Goal: Information Seeking & Learning: Learn about a topic

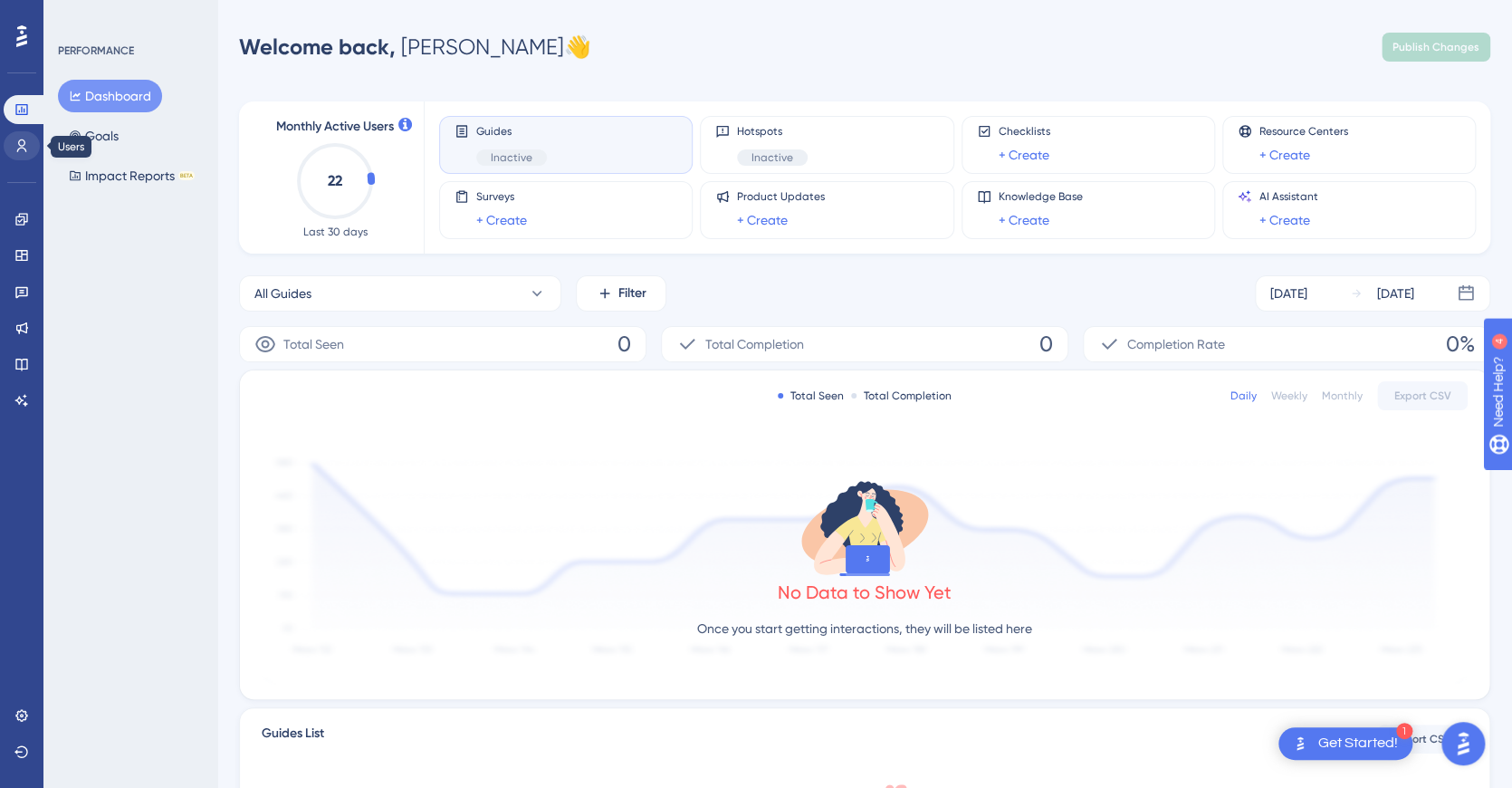
click at [0, 0] on link at bounding box center [0, 0] width 0 height 0
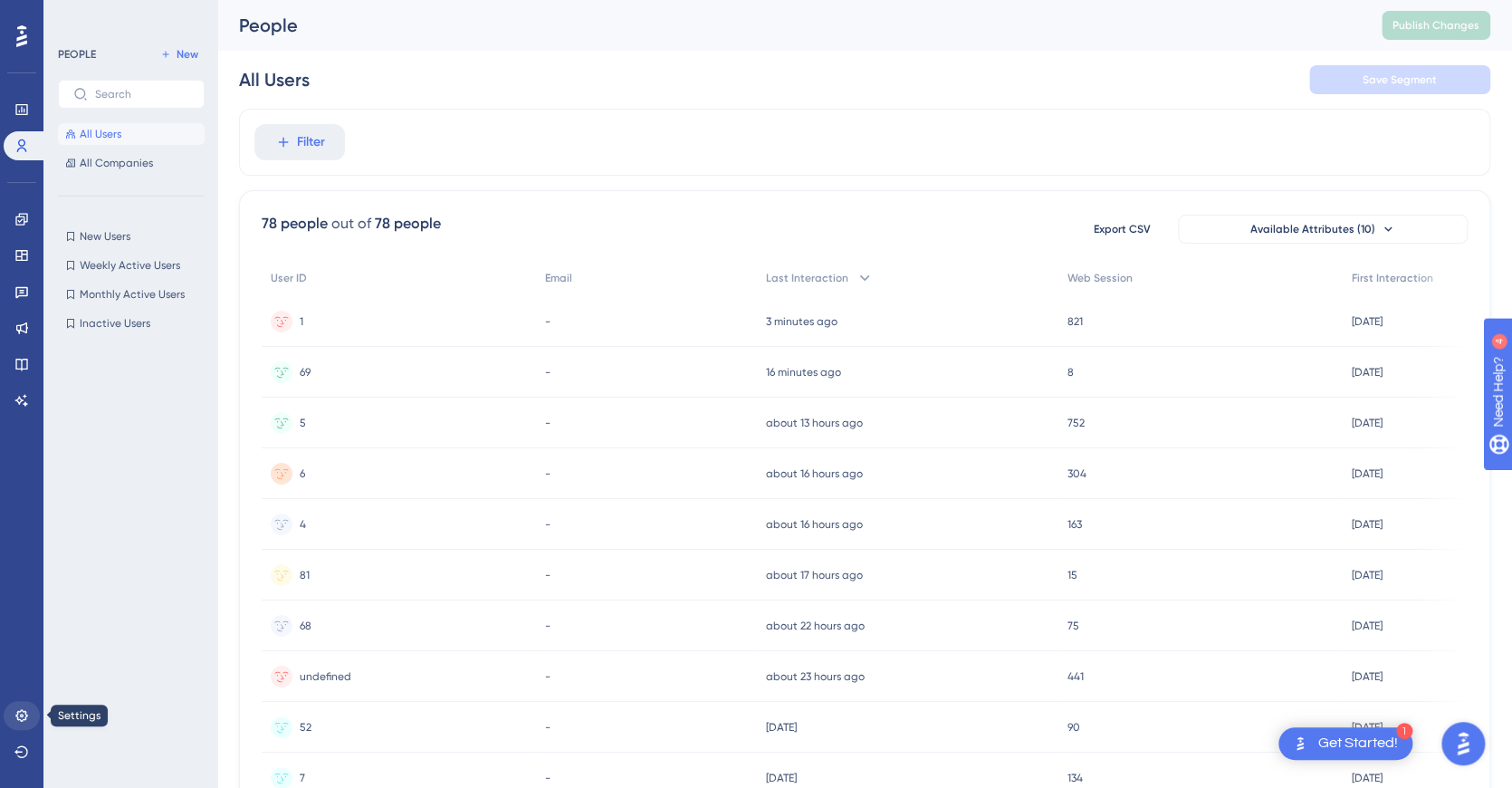
click at [24, 720] on icon at bounding box center [22, 715] width 15 height 15
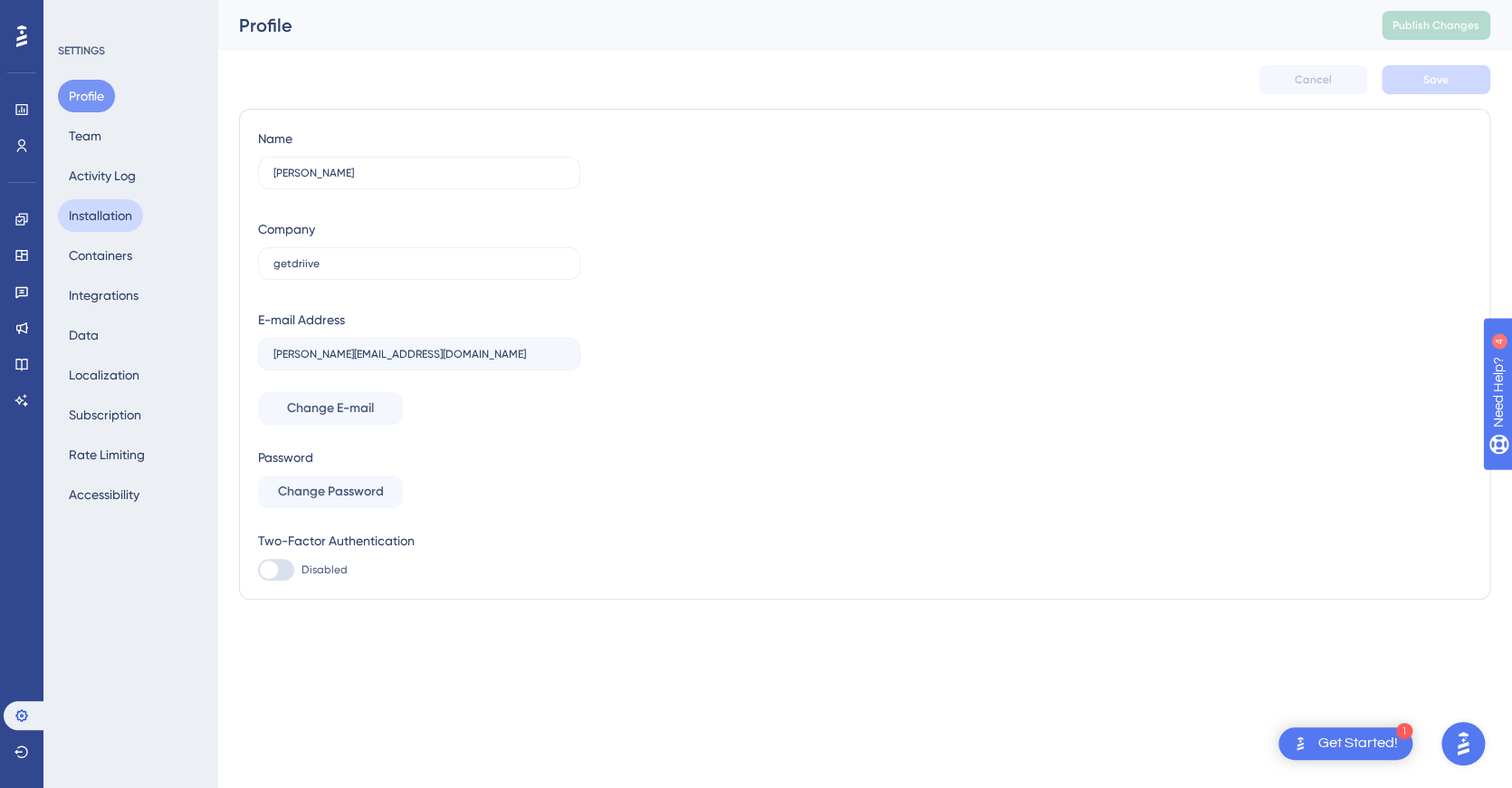
click at [113, 216] on button "Installation" at bounding box center [100, 215] width 85 height 32
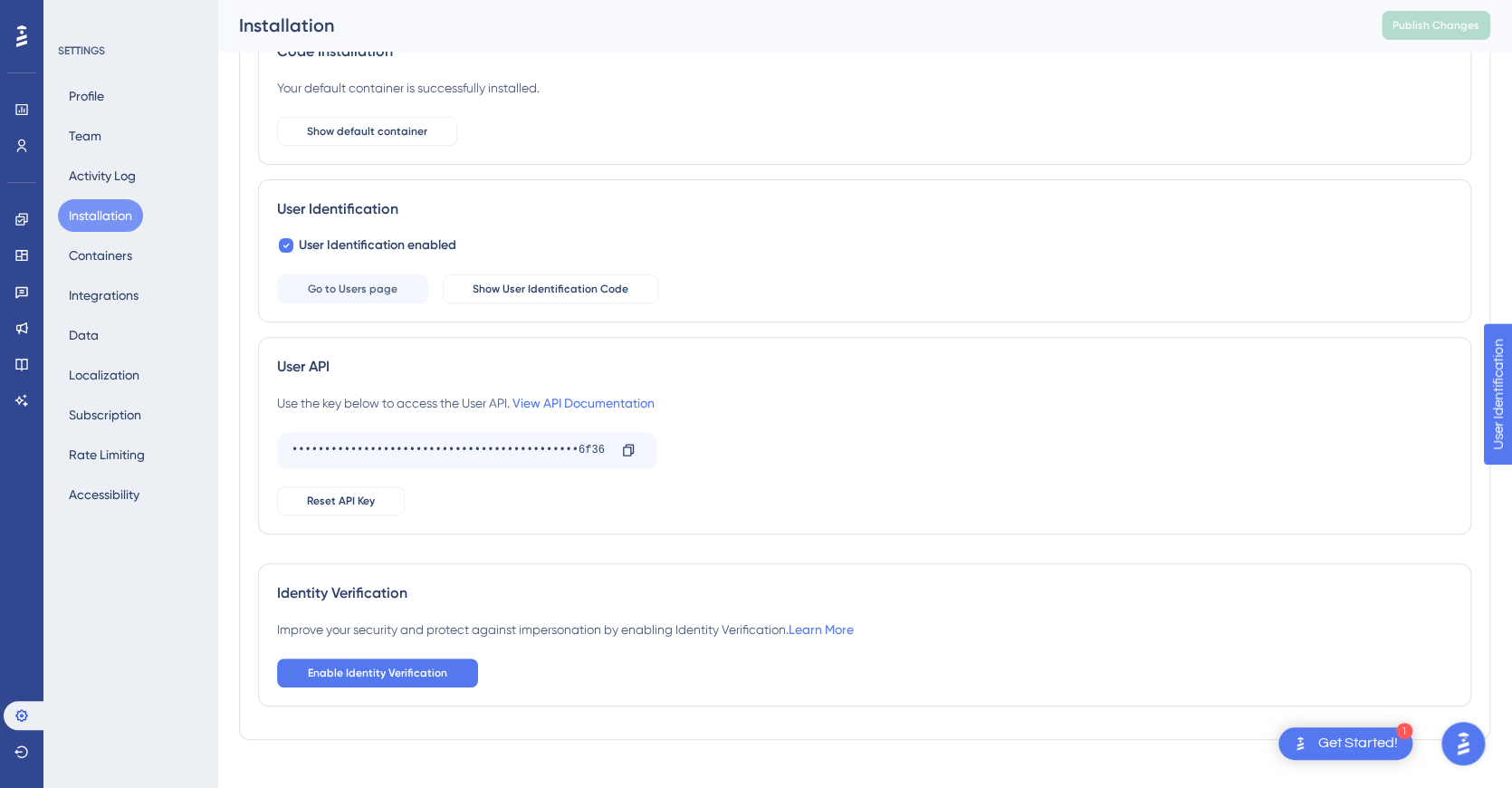
scroll to position [143, 0]
click at [525, 289] on span "Show User Identification Code" at bounding box center [551, 288] width 156 height 15
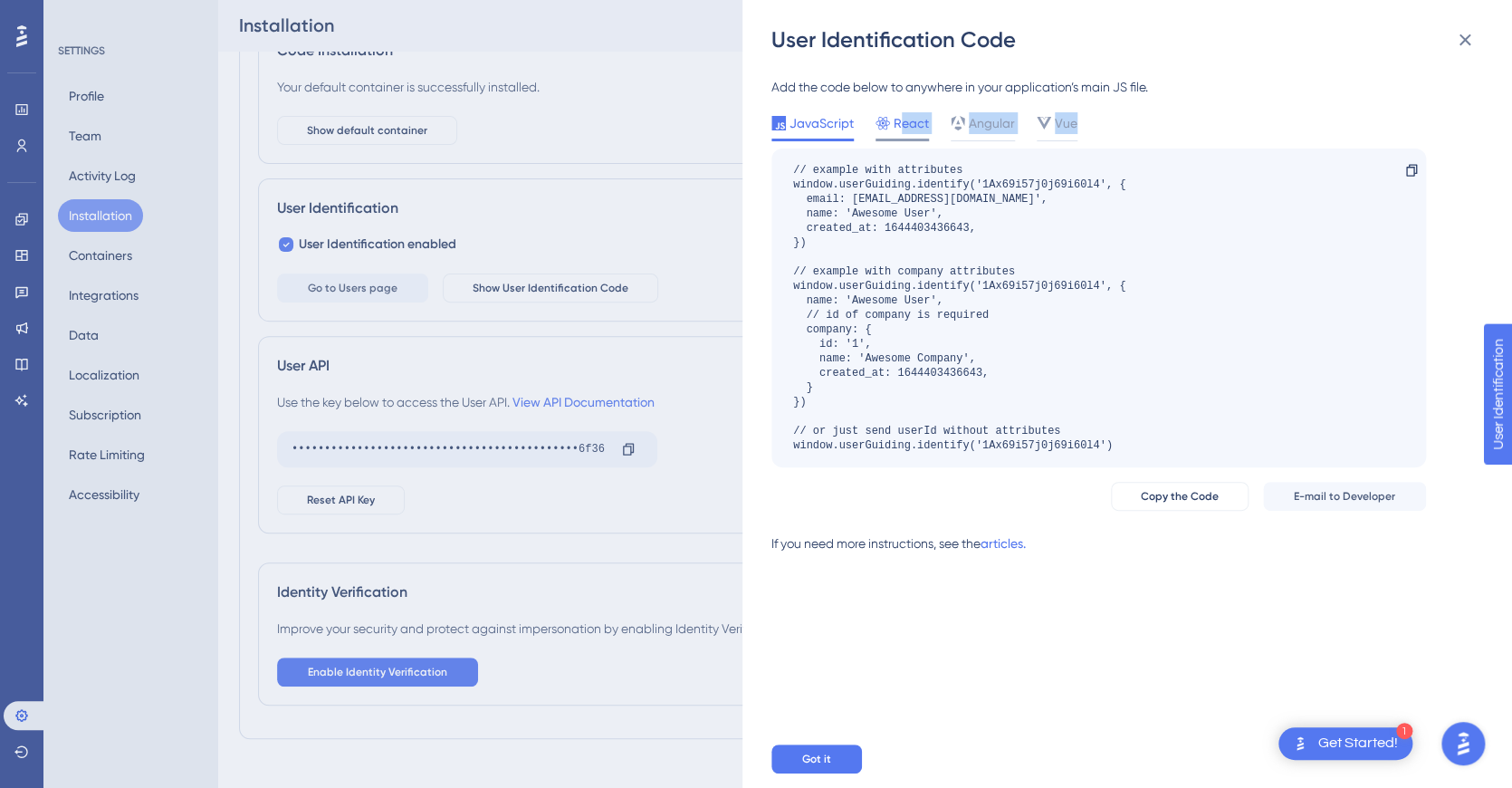
scroll to position [132, 0]
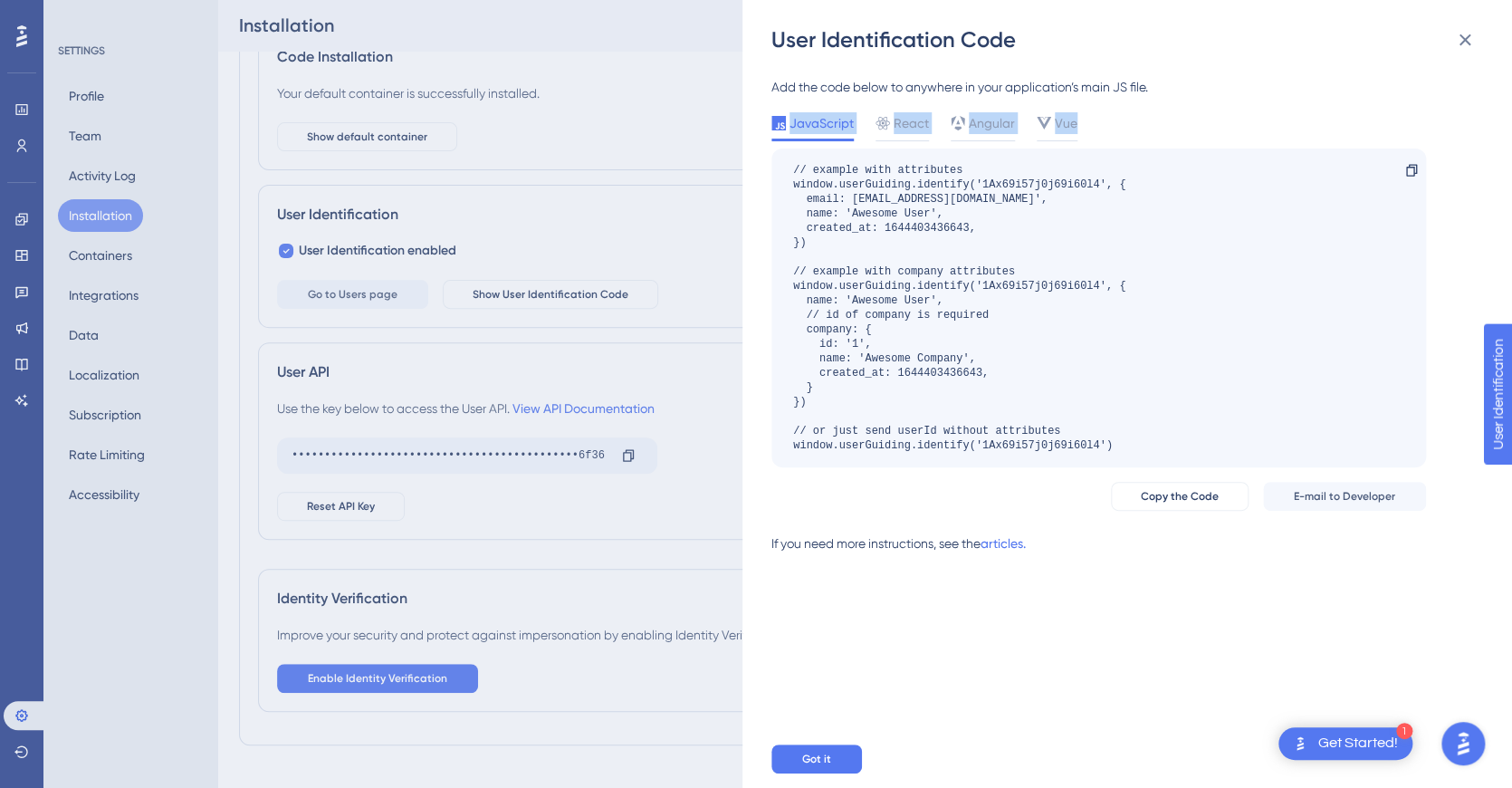
drag, startPoint x: 1083, startPoint y: 129, endPoint x: 769, endPoint y: 119, distance: 314.2
click at [769, 119] on div "User Identification Code Add the code below to anywhere in your application’s m…" at bounding box center [1127, 394] width 770 height 788
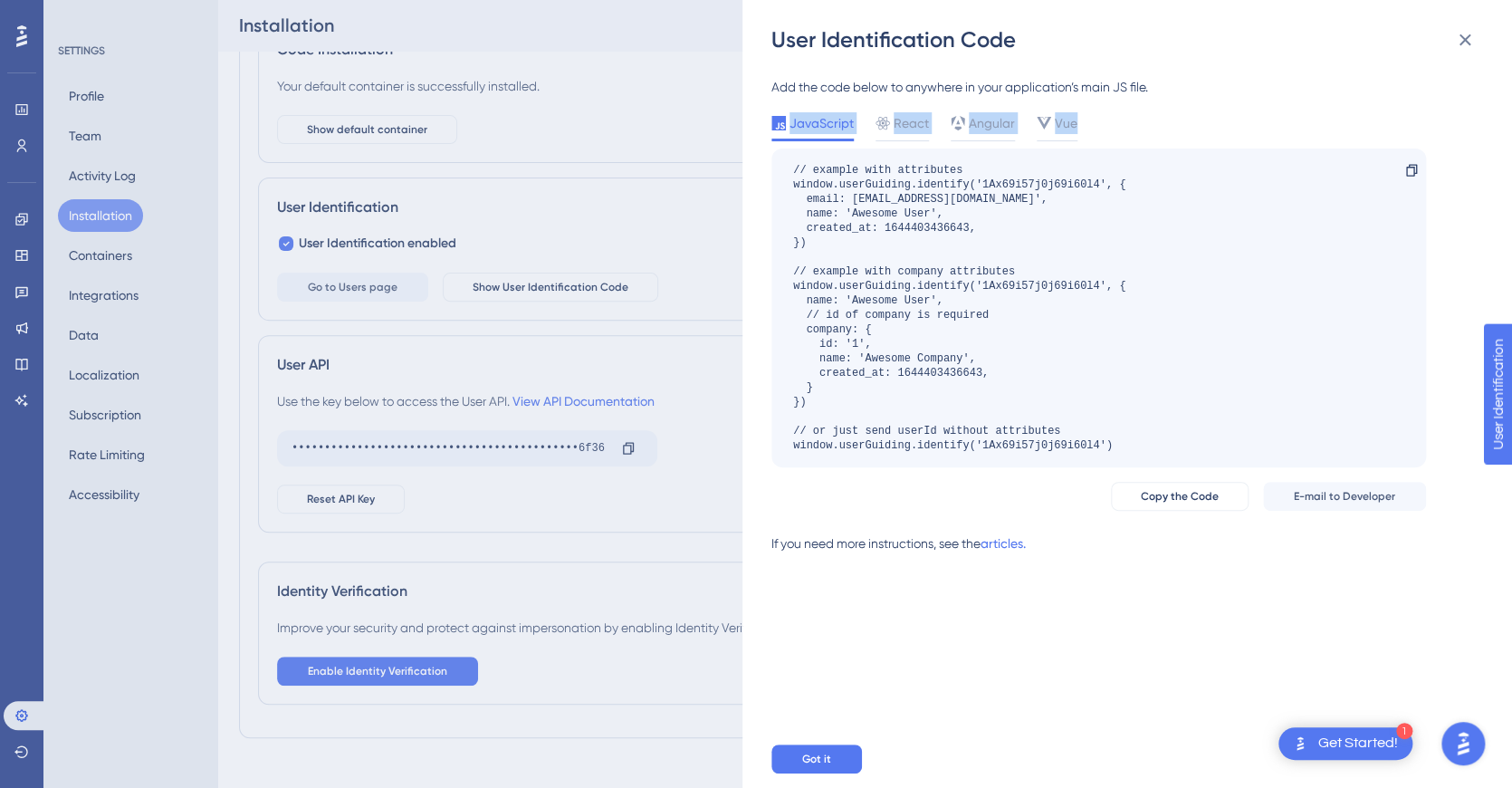
copy div "JavaScript React Angular Vue"
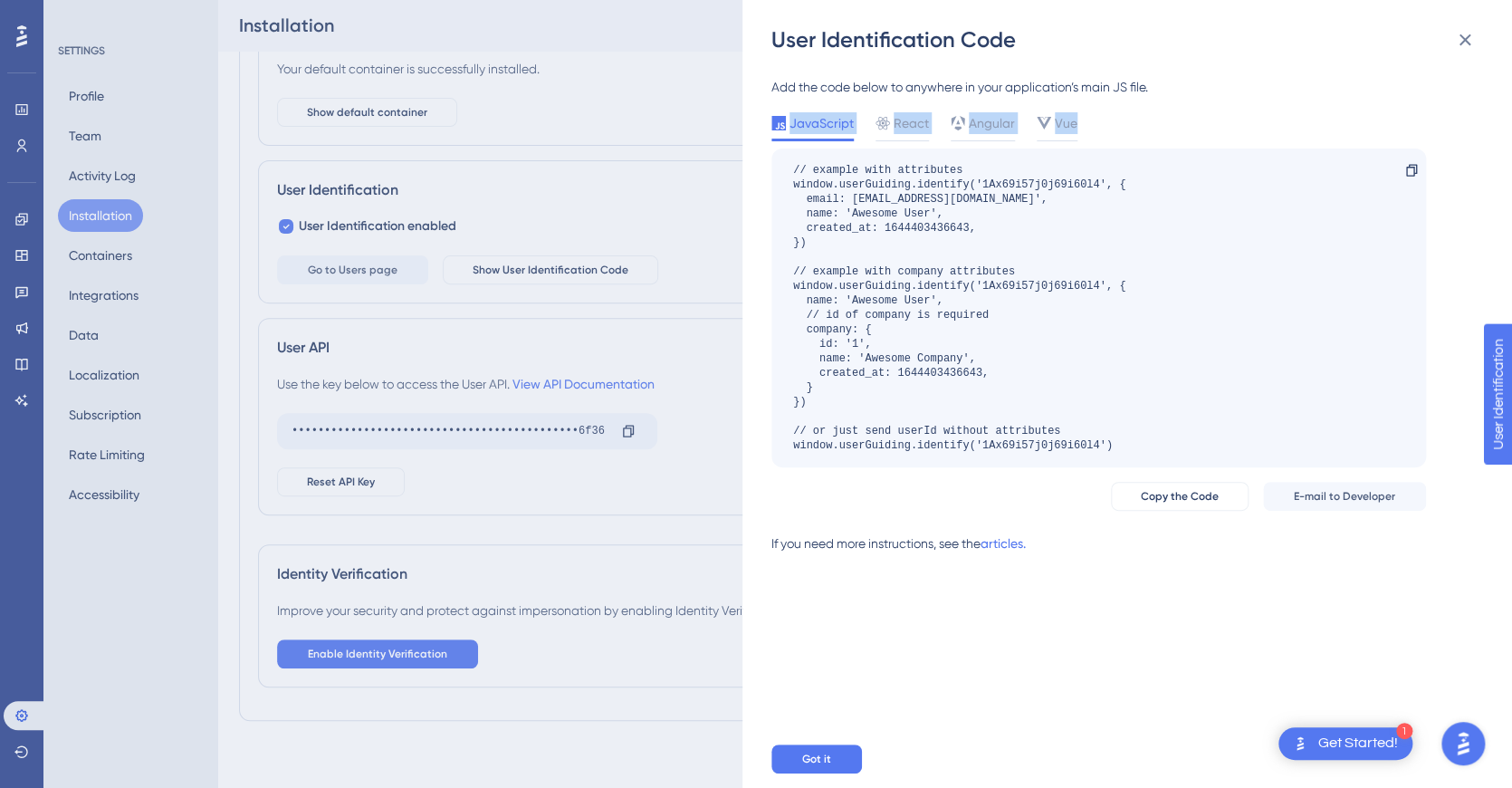
scroll to position [160, 0]
click at [1069, 421] on div "// example with attributes window.userGuiding.identify('1Ax69i57j0j69i60l4', { …" at bounding box center [960, 307] width 333 height 289
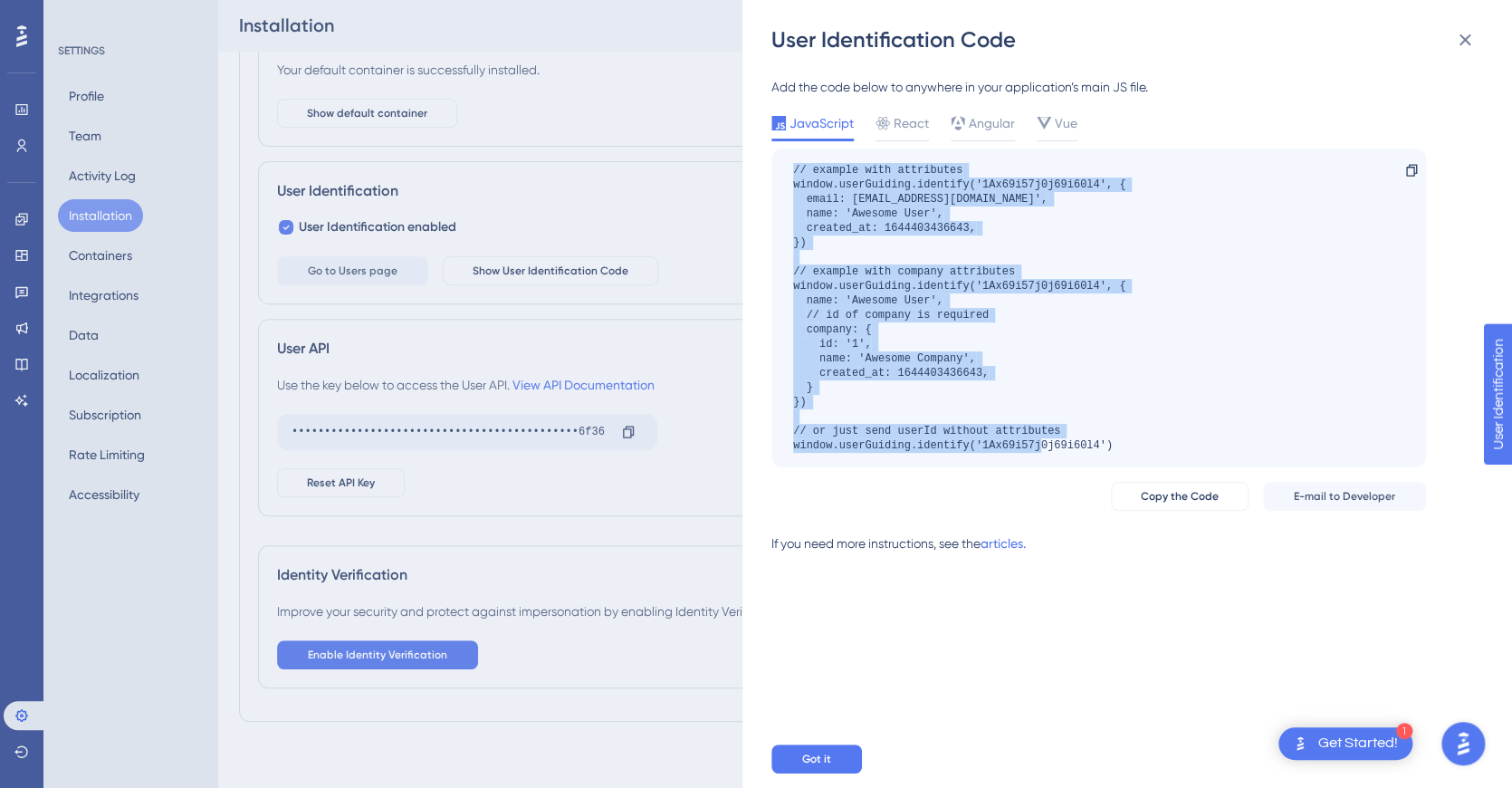
drag, startPoint x: 789, startPoint y: 164, endPoint x: 1193, endPoint y: 440, distance: 489.3
click at [1193, 440] on div "// example with attributes window.userGuiding.identify('1Ax69i57j0j69i60l4', { …" at bounding box center [1099, 308] width 655 height 319
copy div "// example with attributes window.userGuiding.identify('1Ax69i57j0j69i60l4', { …"
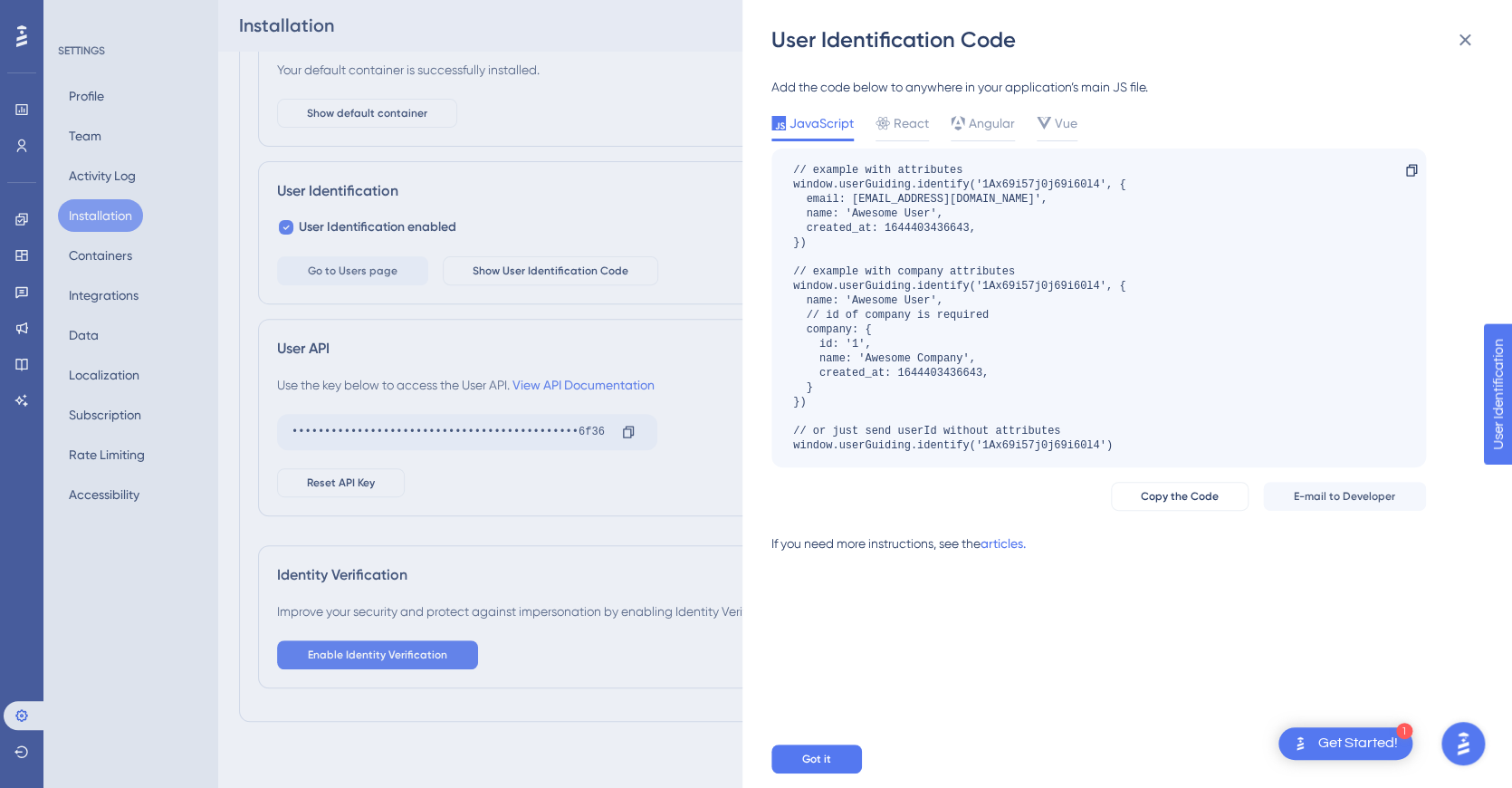
click at [16, 151] on div "User Identification Code Add the code below to anywhere in your application’s m…" at bounding box center [756, 394] width 1512 height 788
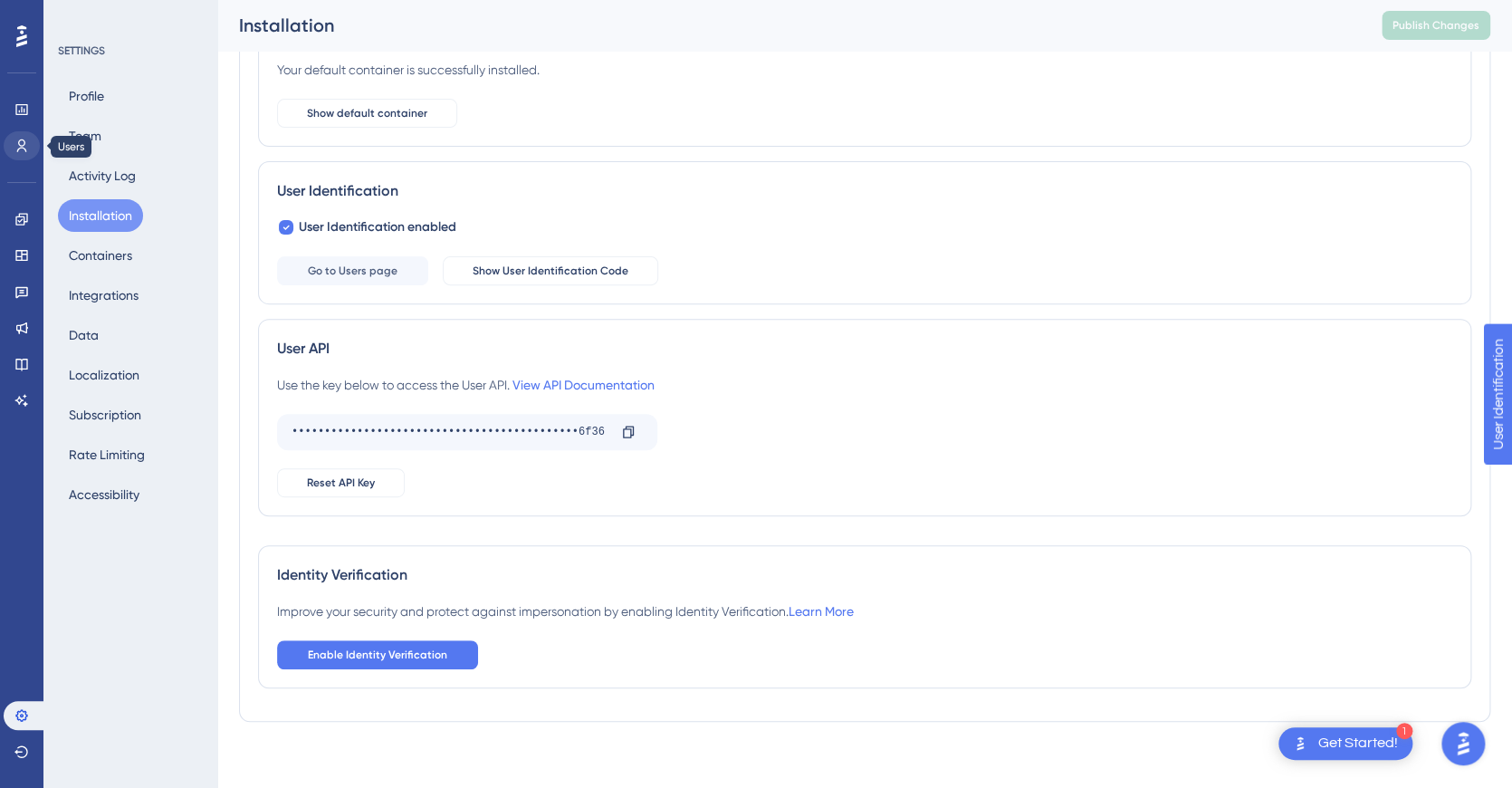
click at [0, 0] on icon at bounding box center [0, 0] width 0 height 0
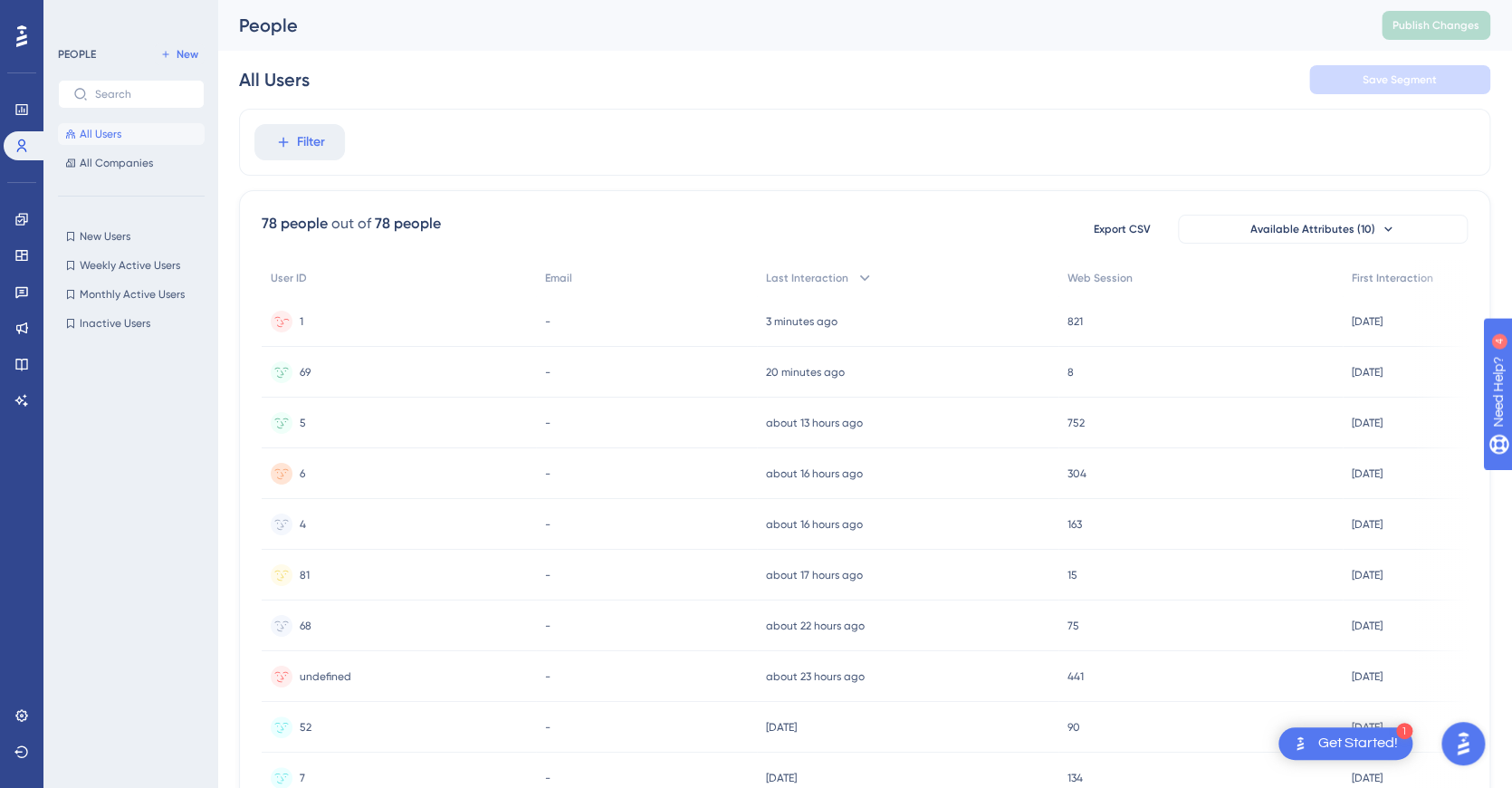
click at [284, 321] on circle at bounding box center [282, 321] width 22 height 22
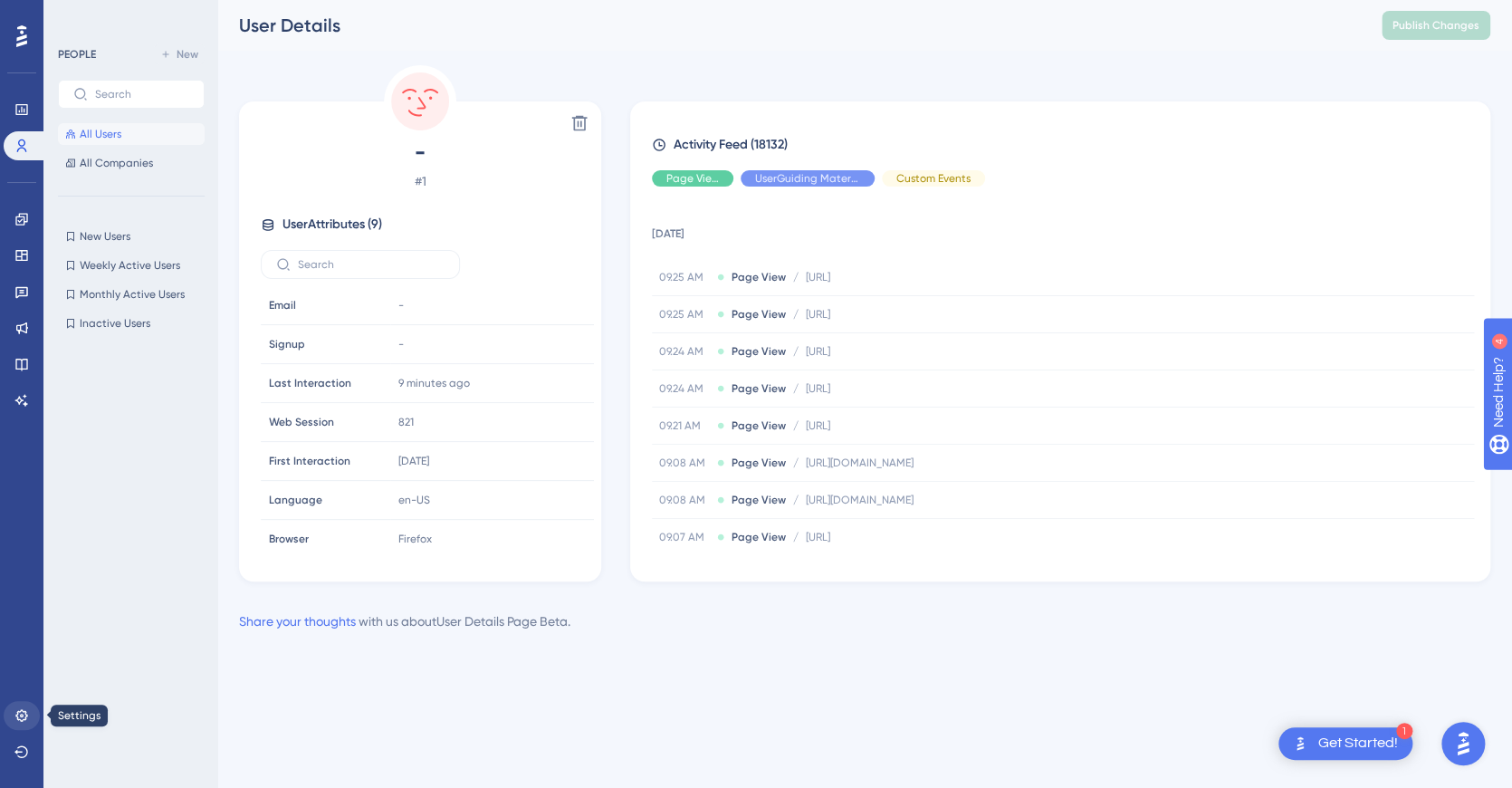
click at [24, 709] on icon at bounding box center [22, 715] width 15 height 15
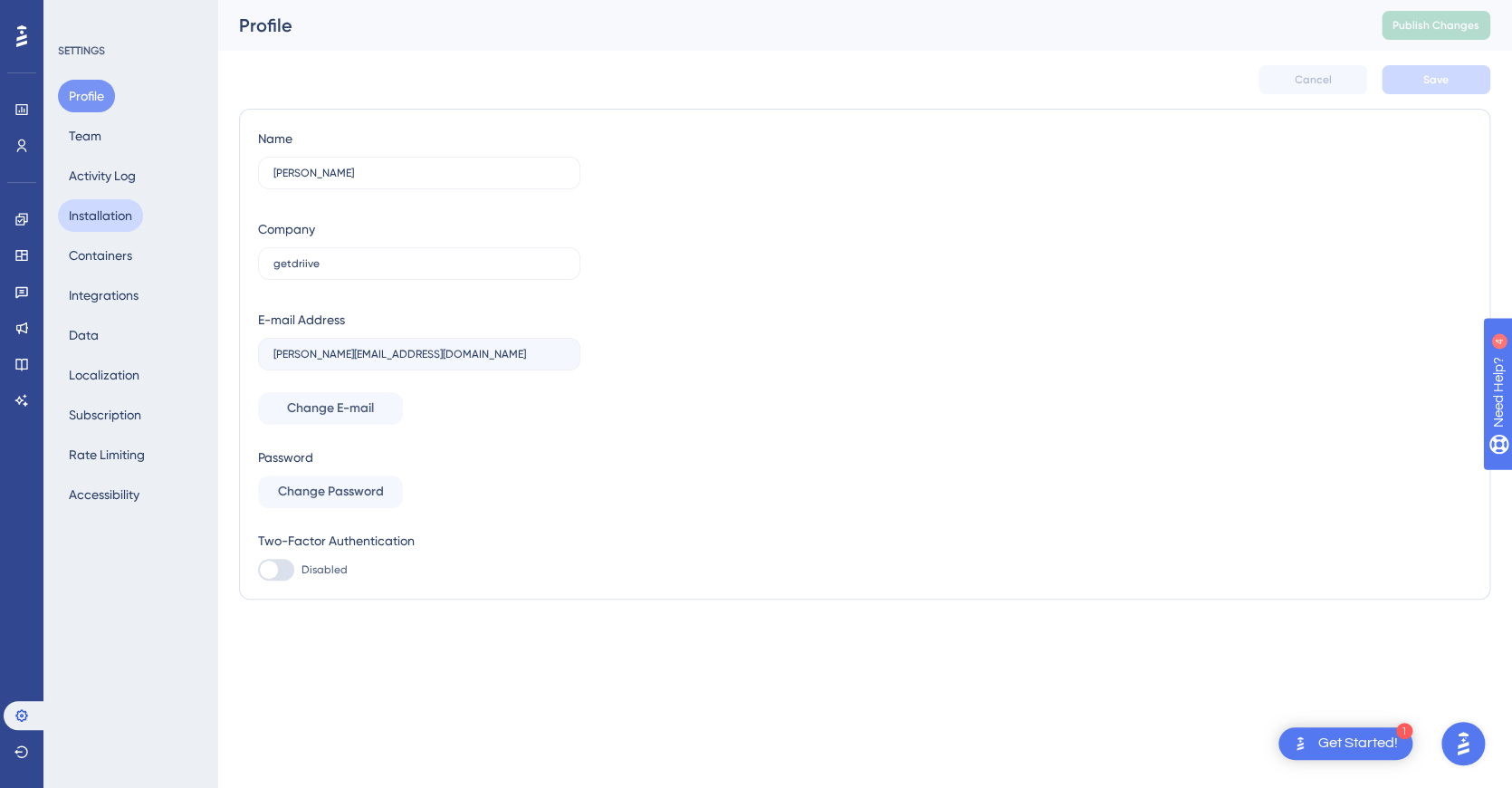
click at [116, 215] on button "Installation" at bounding box center [100, 215] width 85 height 32
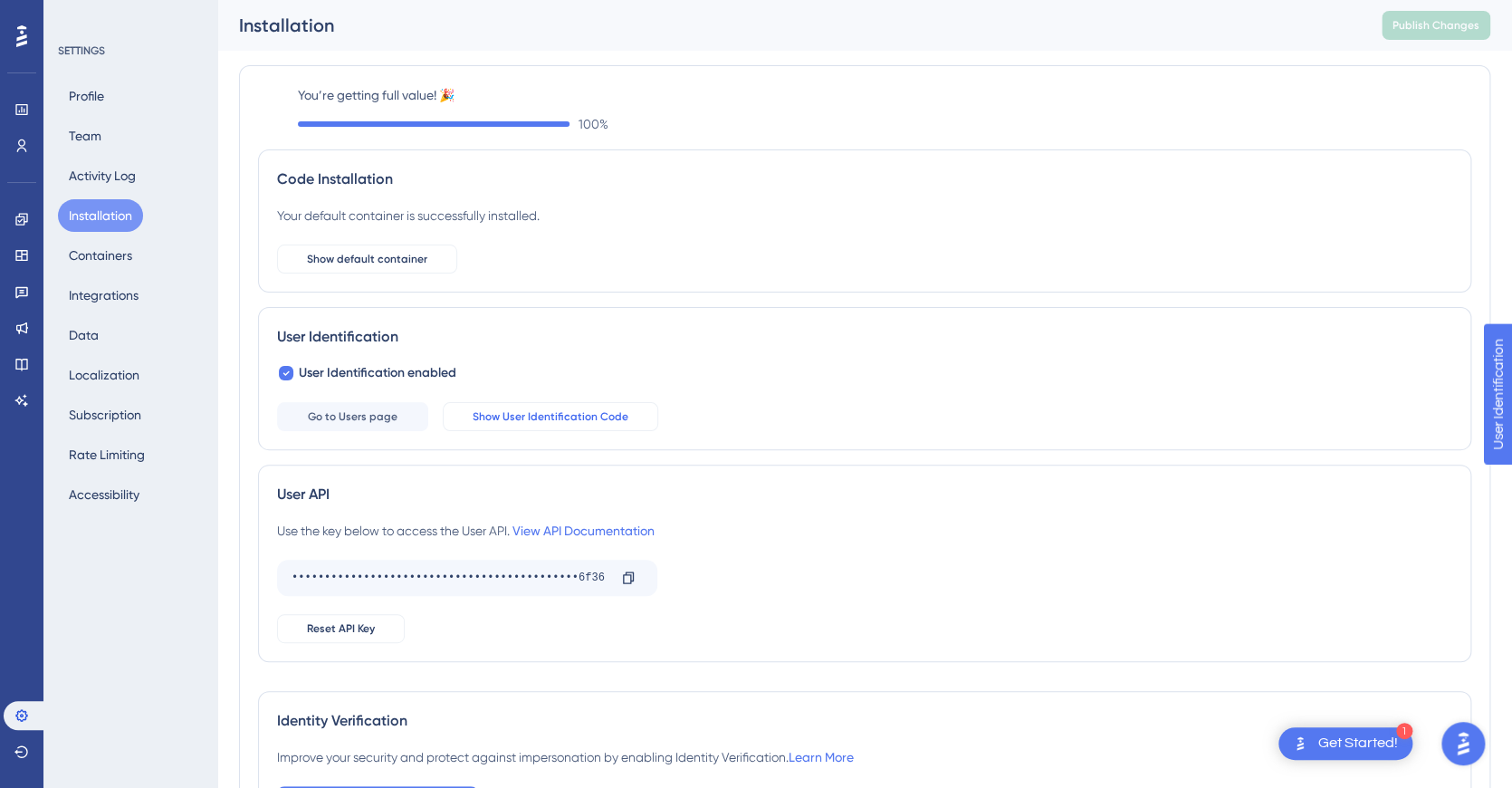
click at [600, 416] on span "Show User Identification Code" at bounding box center [551, 417] width 156 height 15
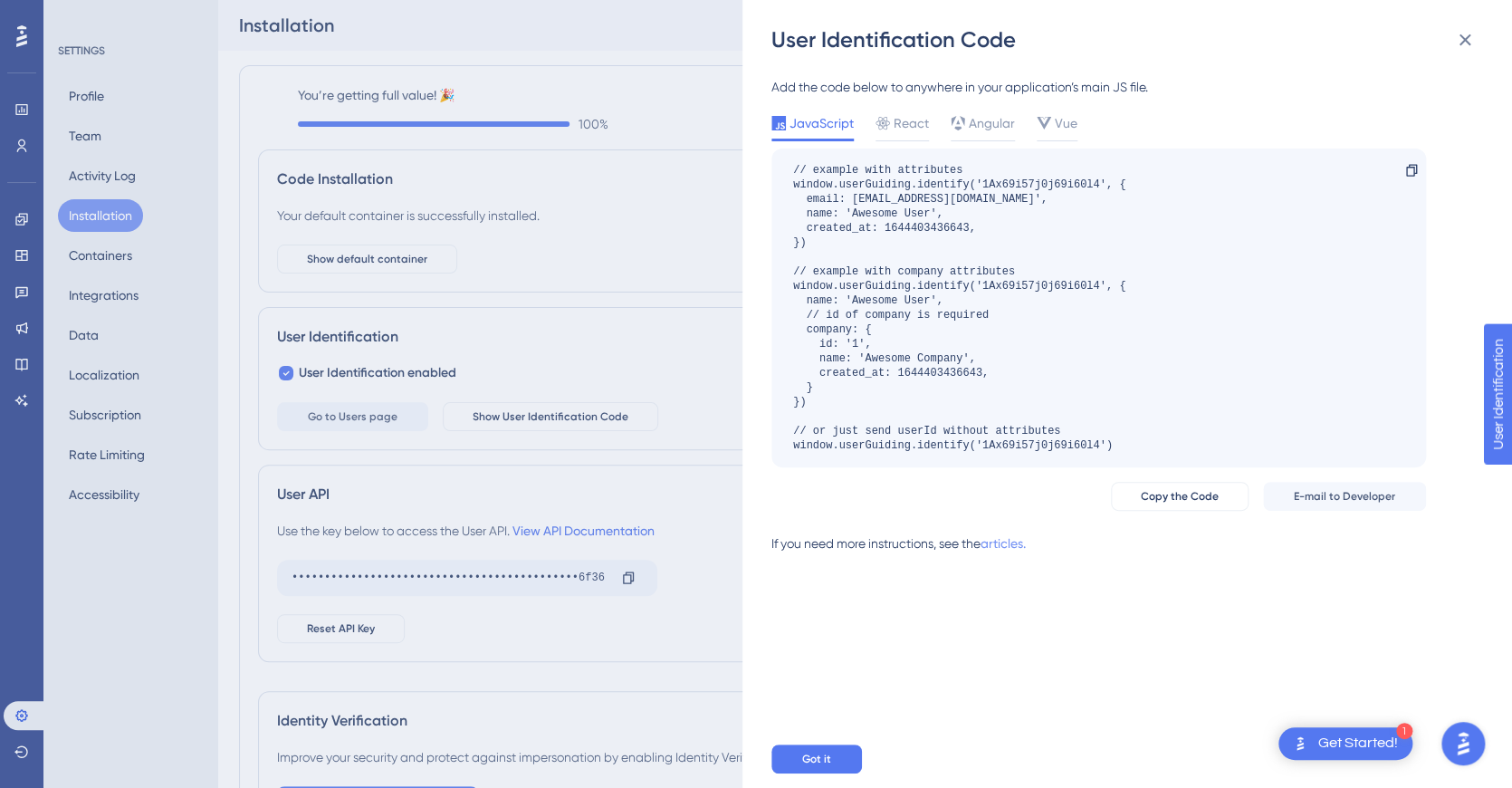
click at [991, 536] on link "articles." at bounding box center [1003, 550] width 45 height 36
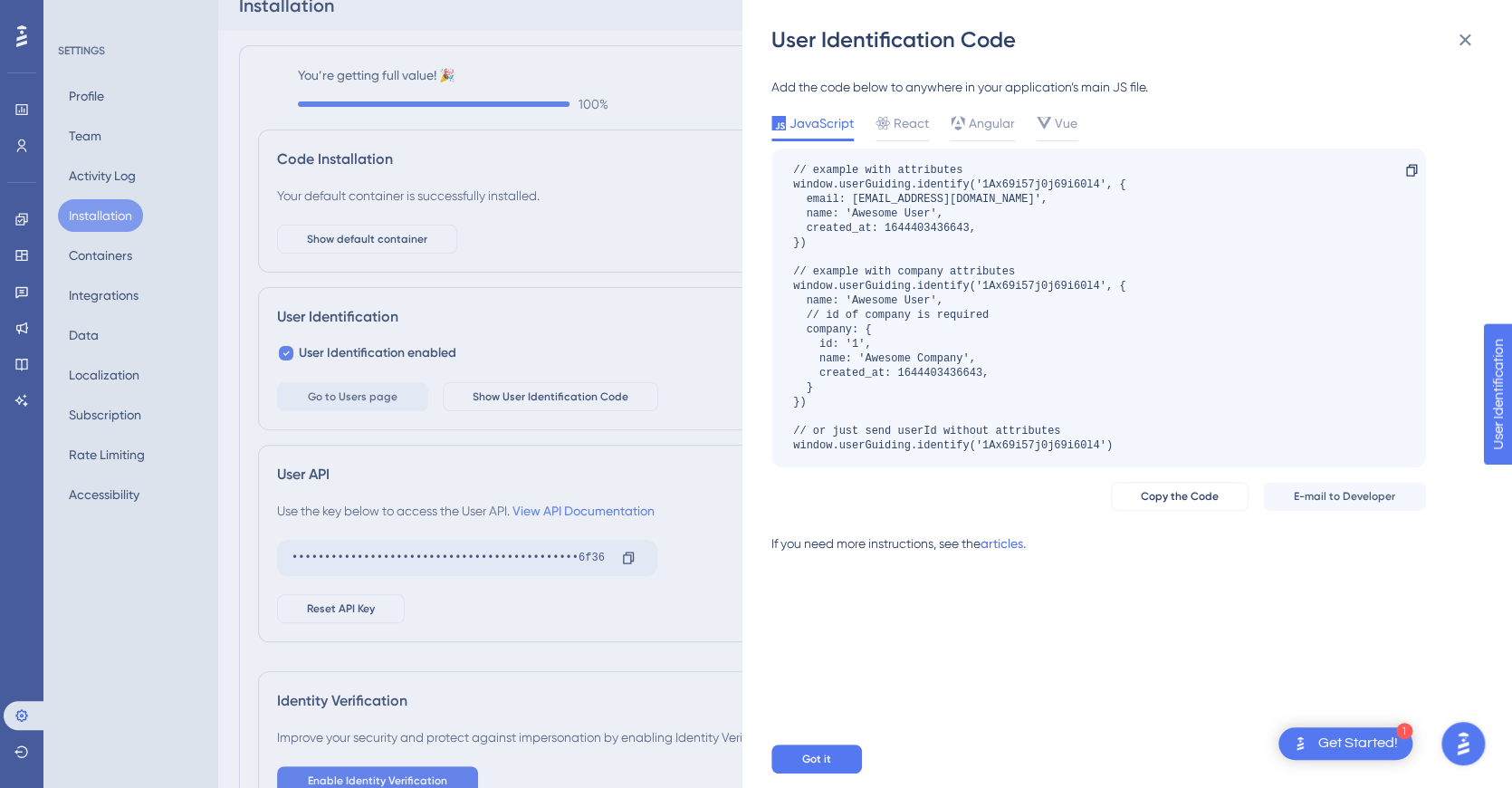
click at [79, 253] on div "User Identification Code Add the code below to anywhere in your application’s m…" at bounding box center [756, 394] width 1512 height 788
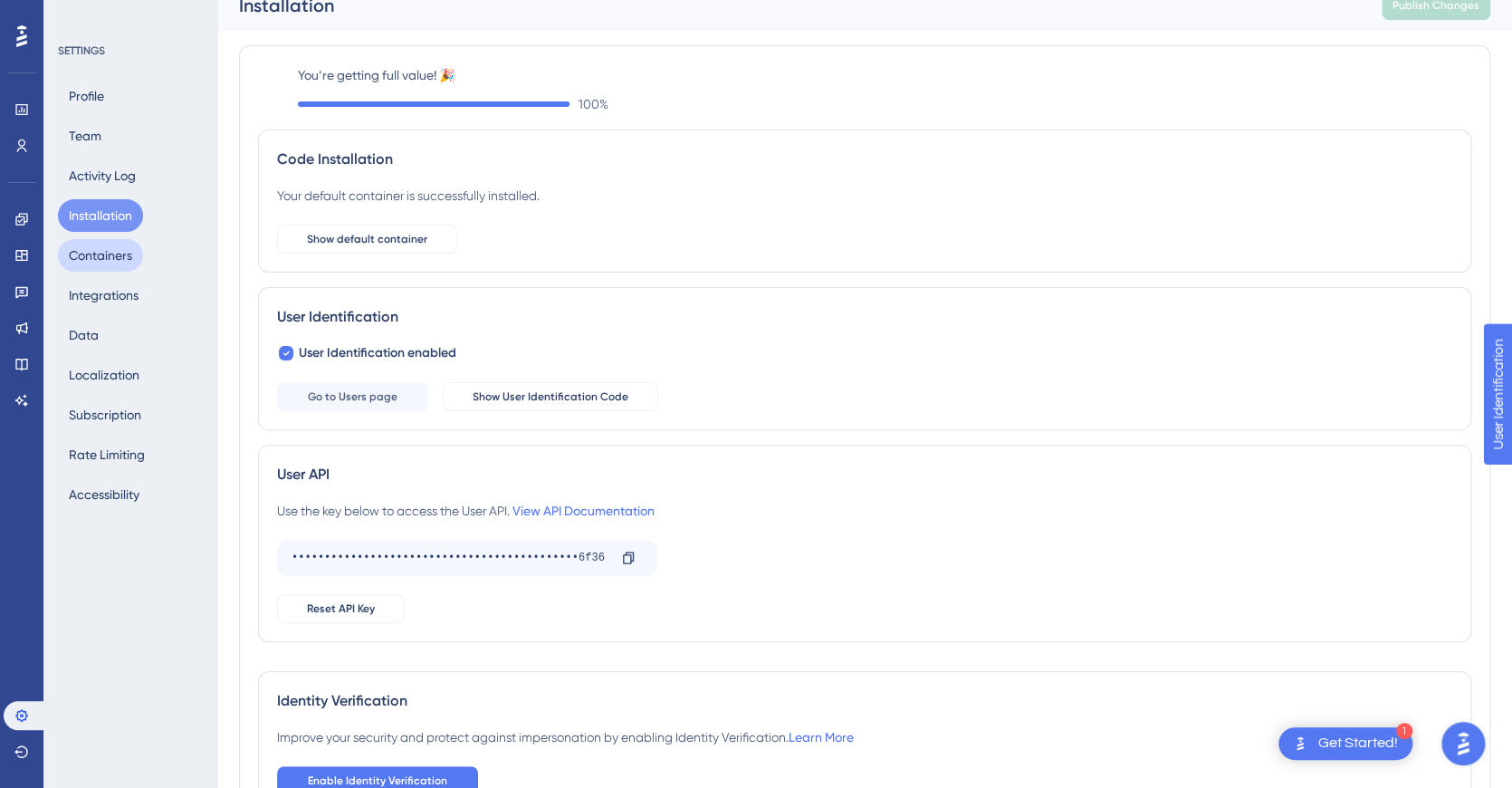
click at [93, 255] on button "Containers" at bounding box center [100, 254] width 85 height 32
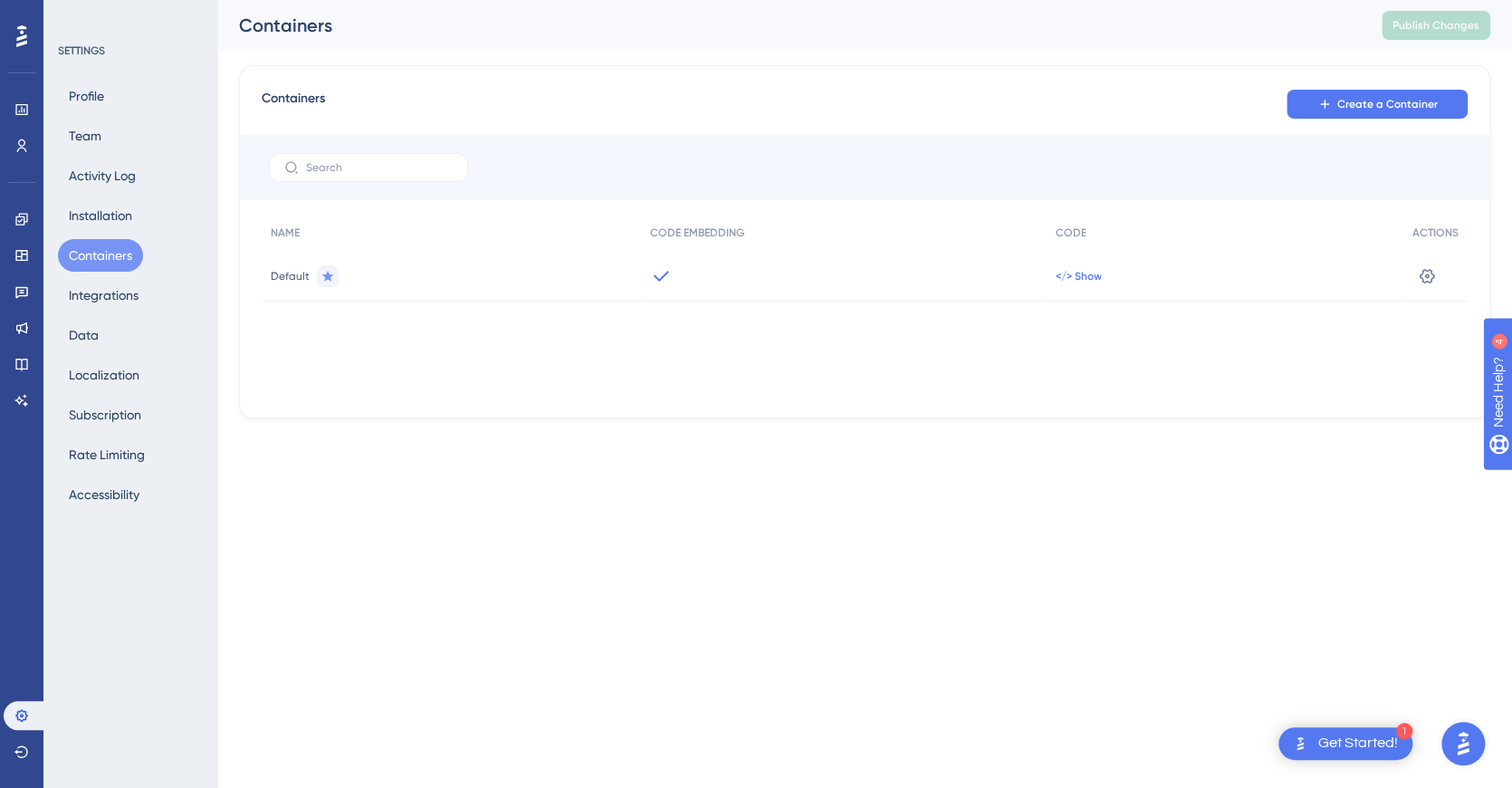
click at [1072, 275] on span "</> Show" at bounding box center [1078, 276] width 46 height 15
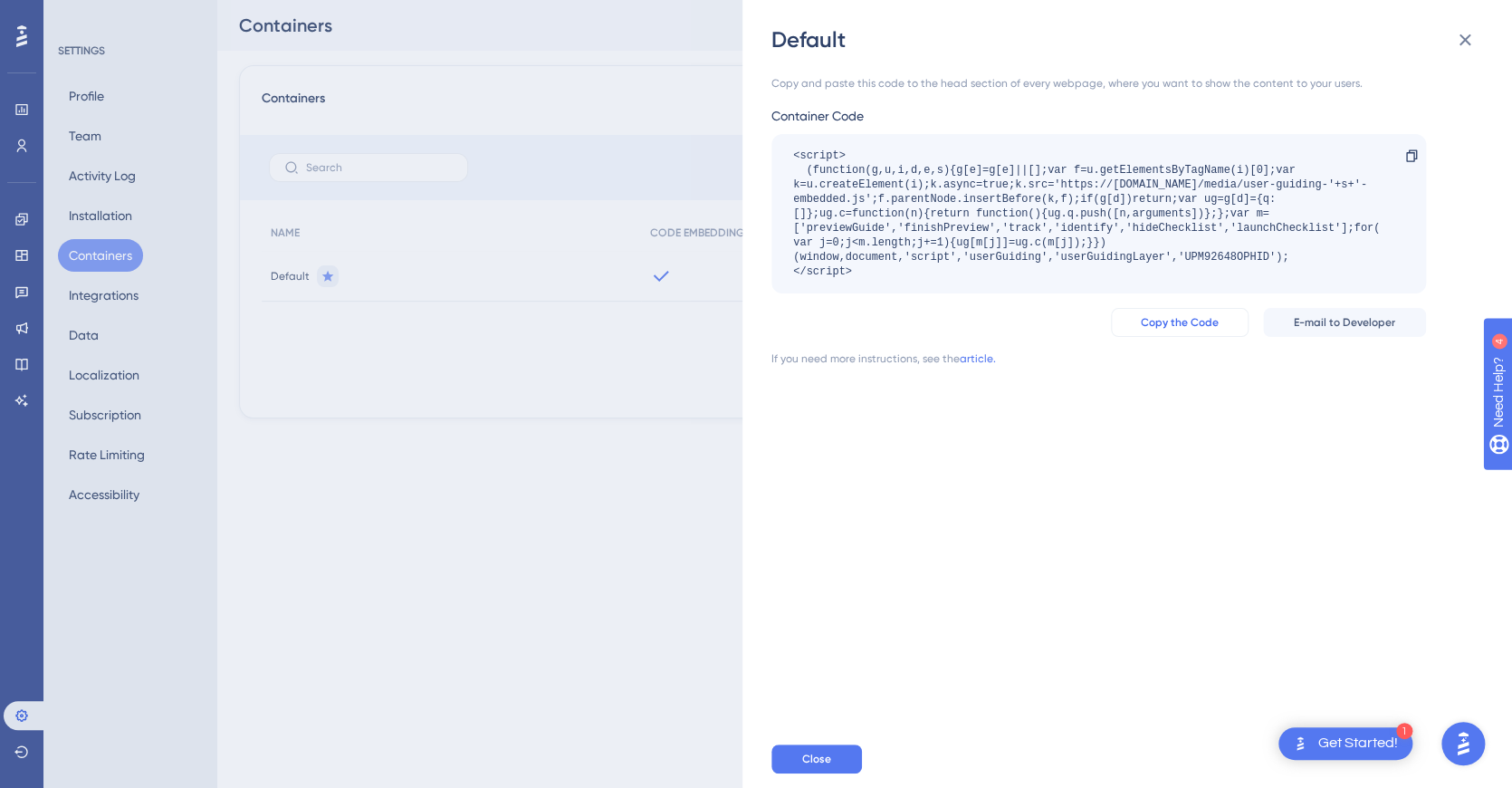
click at [1179, 317] on span "Copy the Code" at bounding box center [1179, 322] width 78 height 15
click at [554, 479] on div "Default Copy and paste this code to the head section of every webpage, where yo…" at bounding box center [756, 394] width 1512 height 788
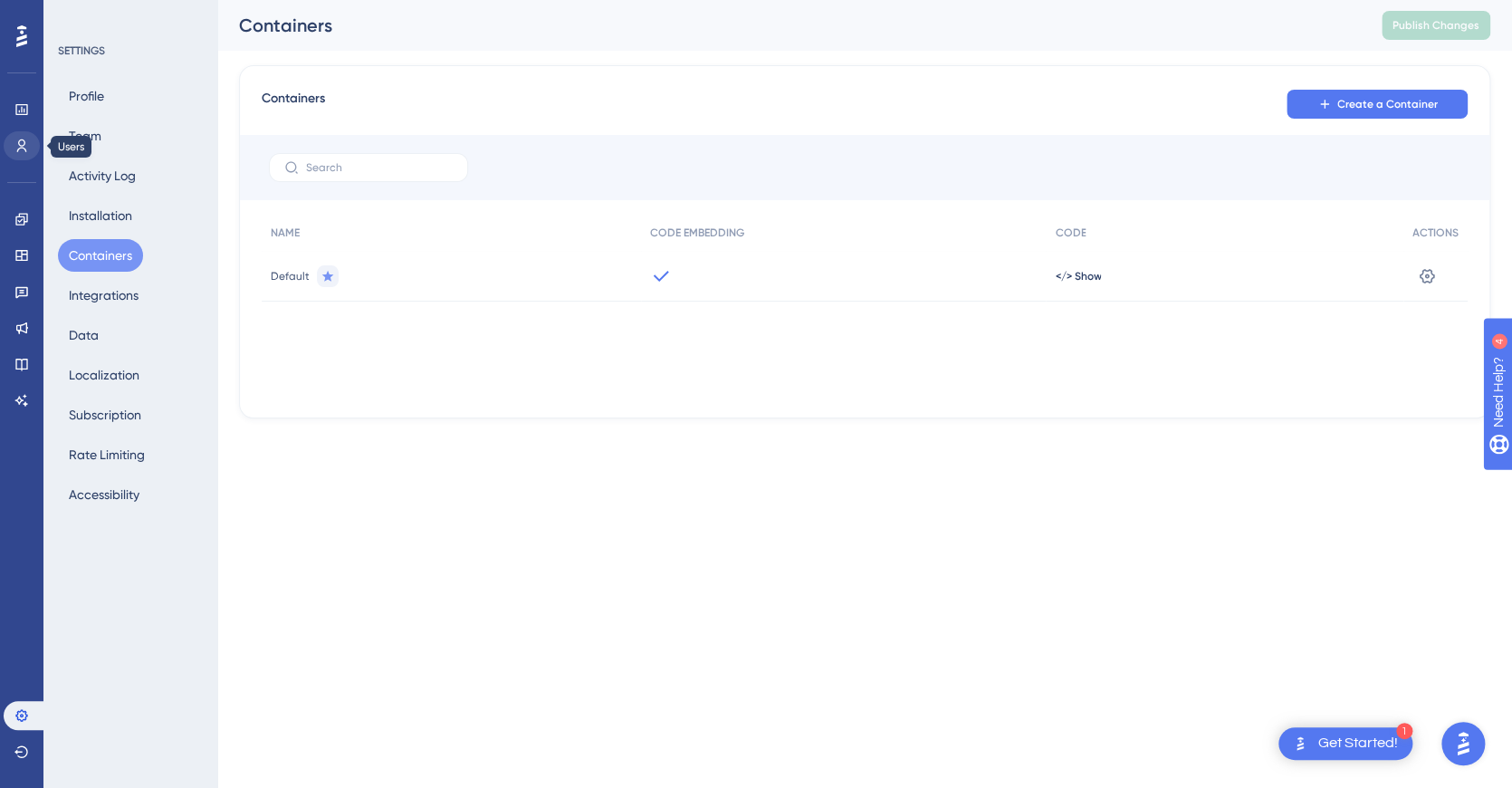
click at [0, 0] on icon at bounding box center [0, 0] width 0 height 0
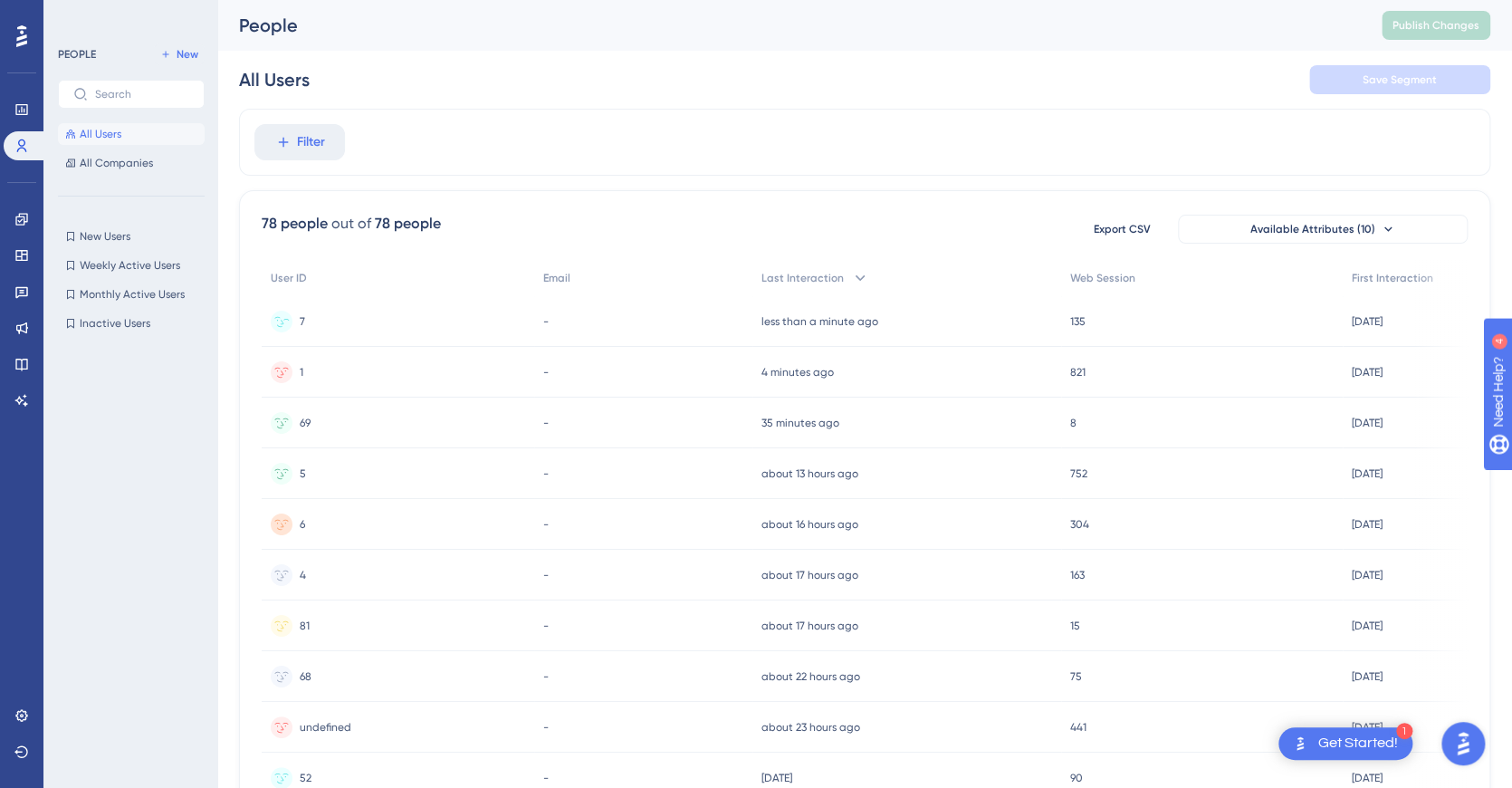
click at [283, 319] on circle at bounding box center [282, 321] width 22 height 22
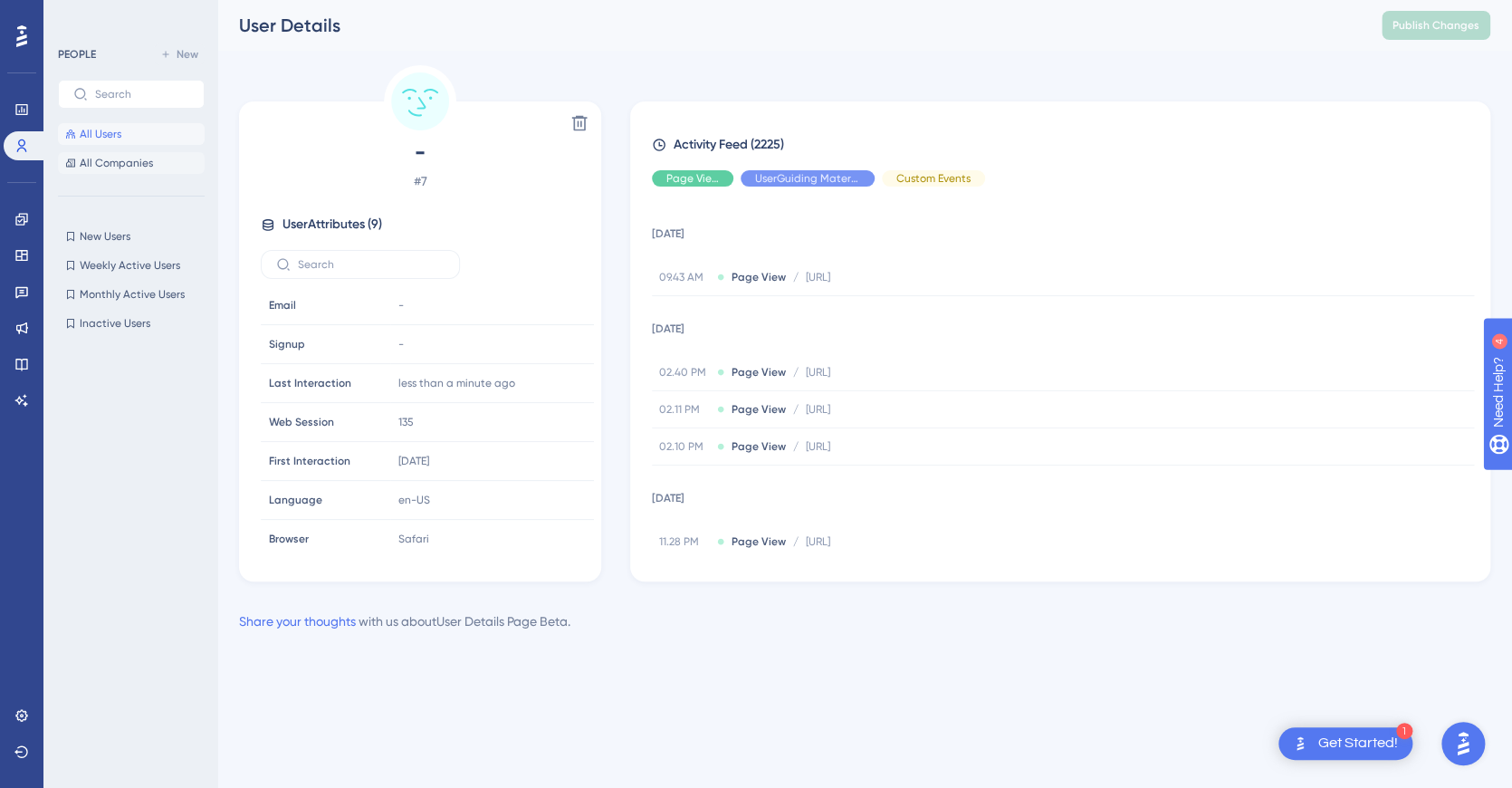
click at [124, 156] on span "All Companies" at bounding box center [117, 163] width 73 height 15
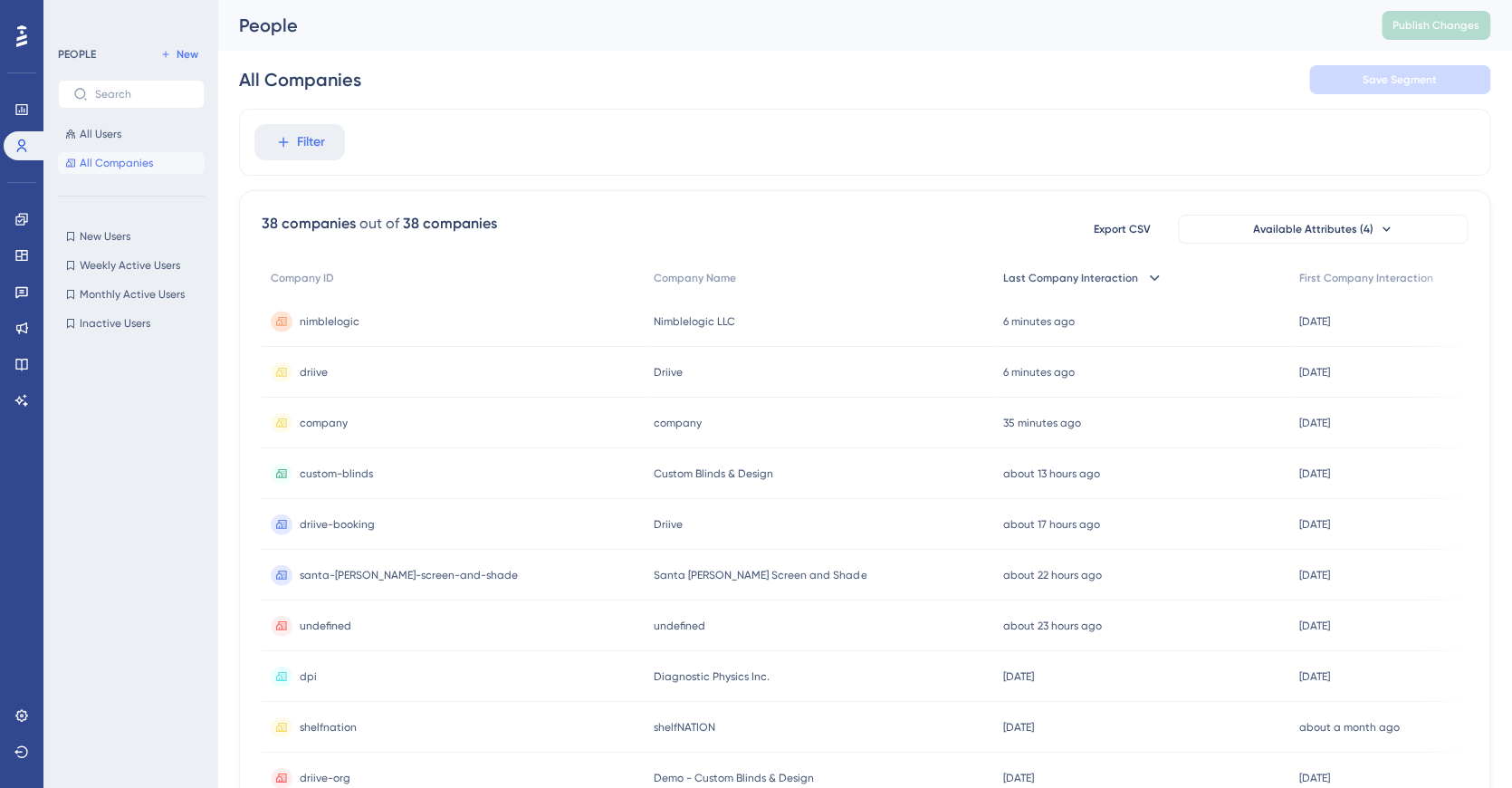
click at [1055, 277] on span "Last Company Interaction" at bounding box center [1070, 278] width 135 height 15
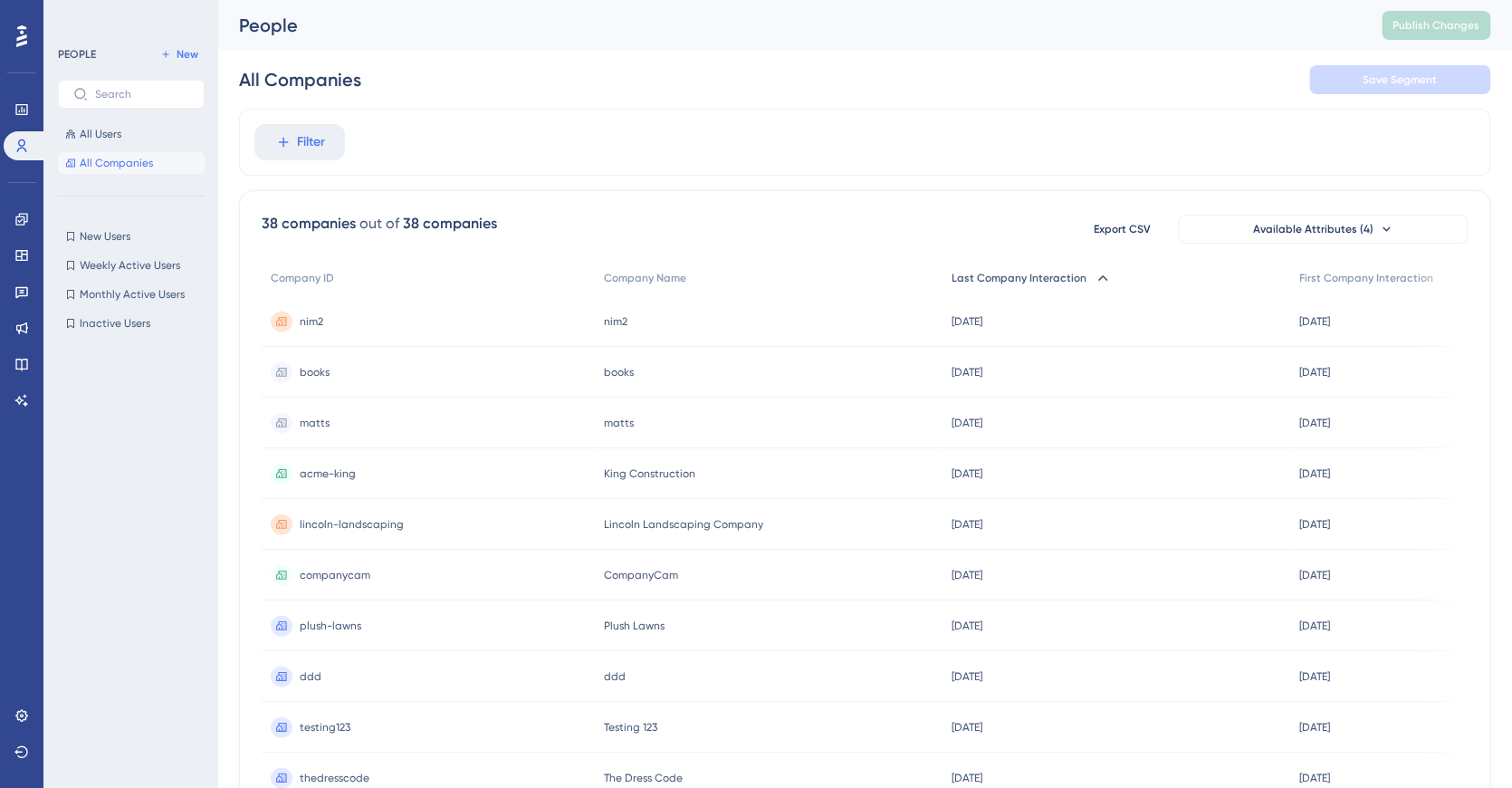
click at [1055, 277] on span "Last Company Interaction" at bounding box center [1019, 278] width 135 height 15
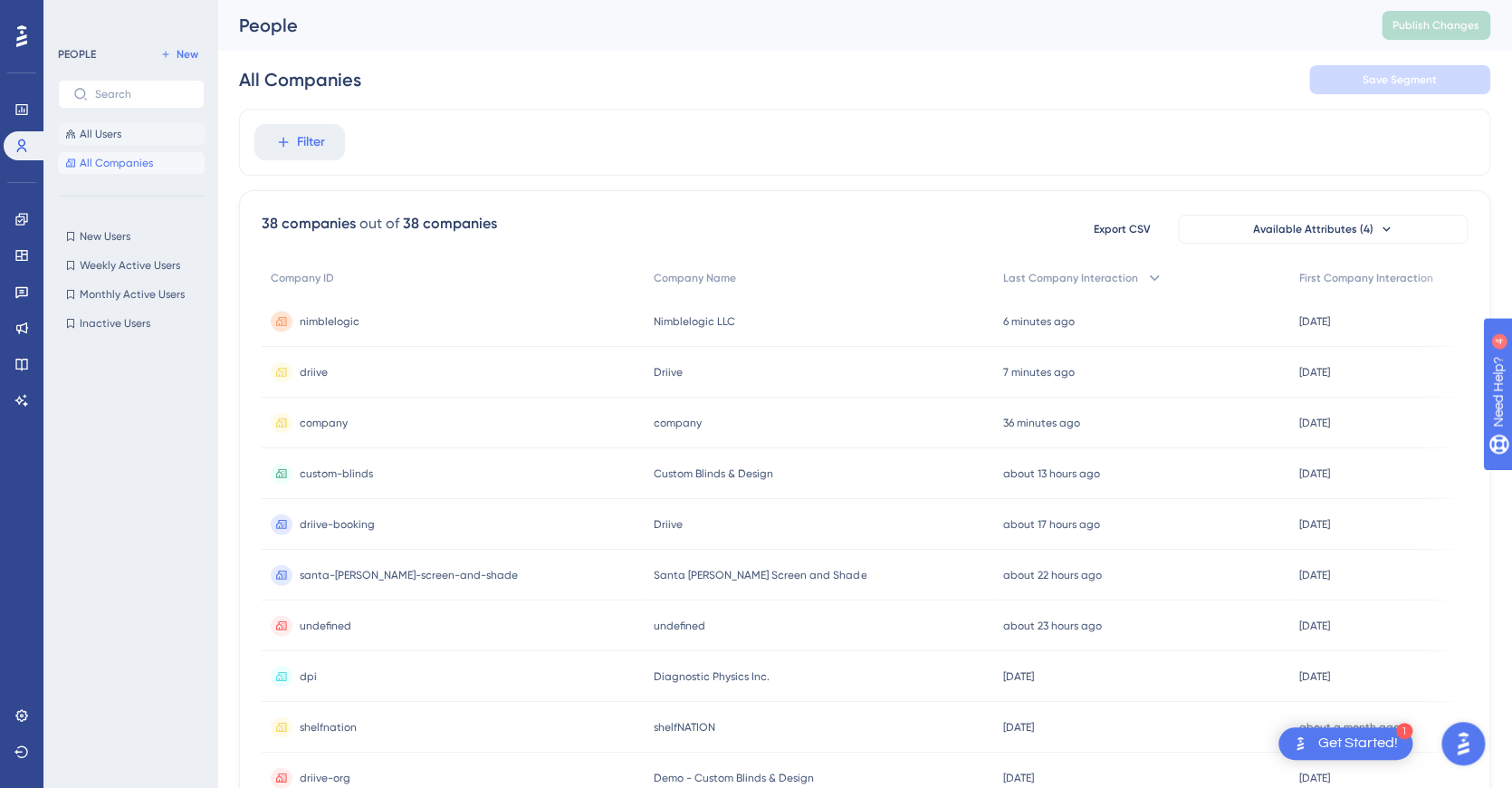
click at [107, 136] on span "All Users" at bounding box center [100, 134] width 41 height 15
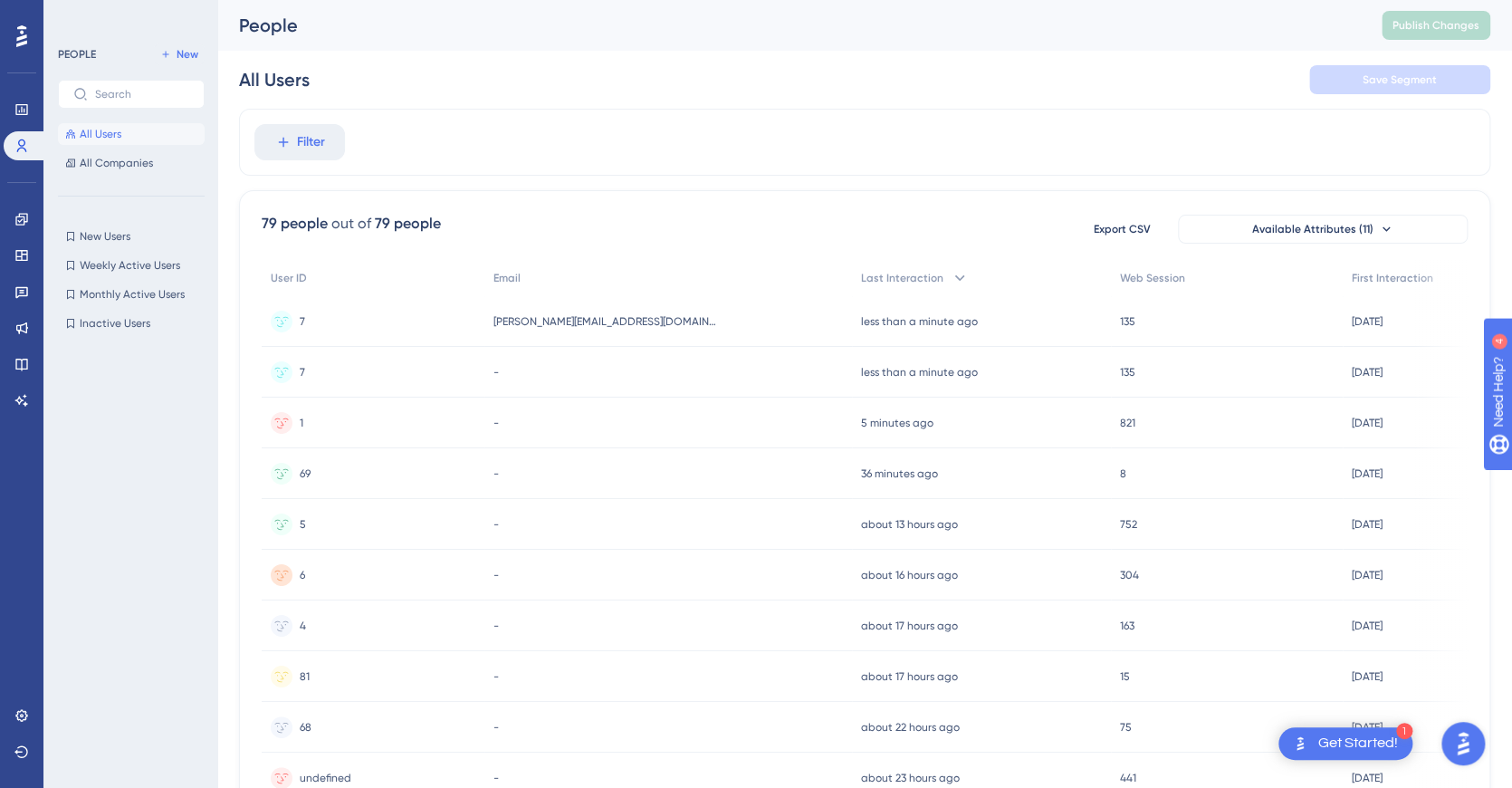
click at [562, 320] on span "[PERSON_NAME][EMAIL_ADDRESS][DOMAIN_NAME]" at bounding box center [606, 321] width 226 height 15
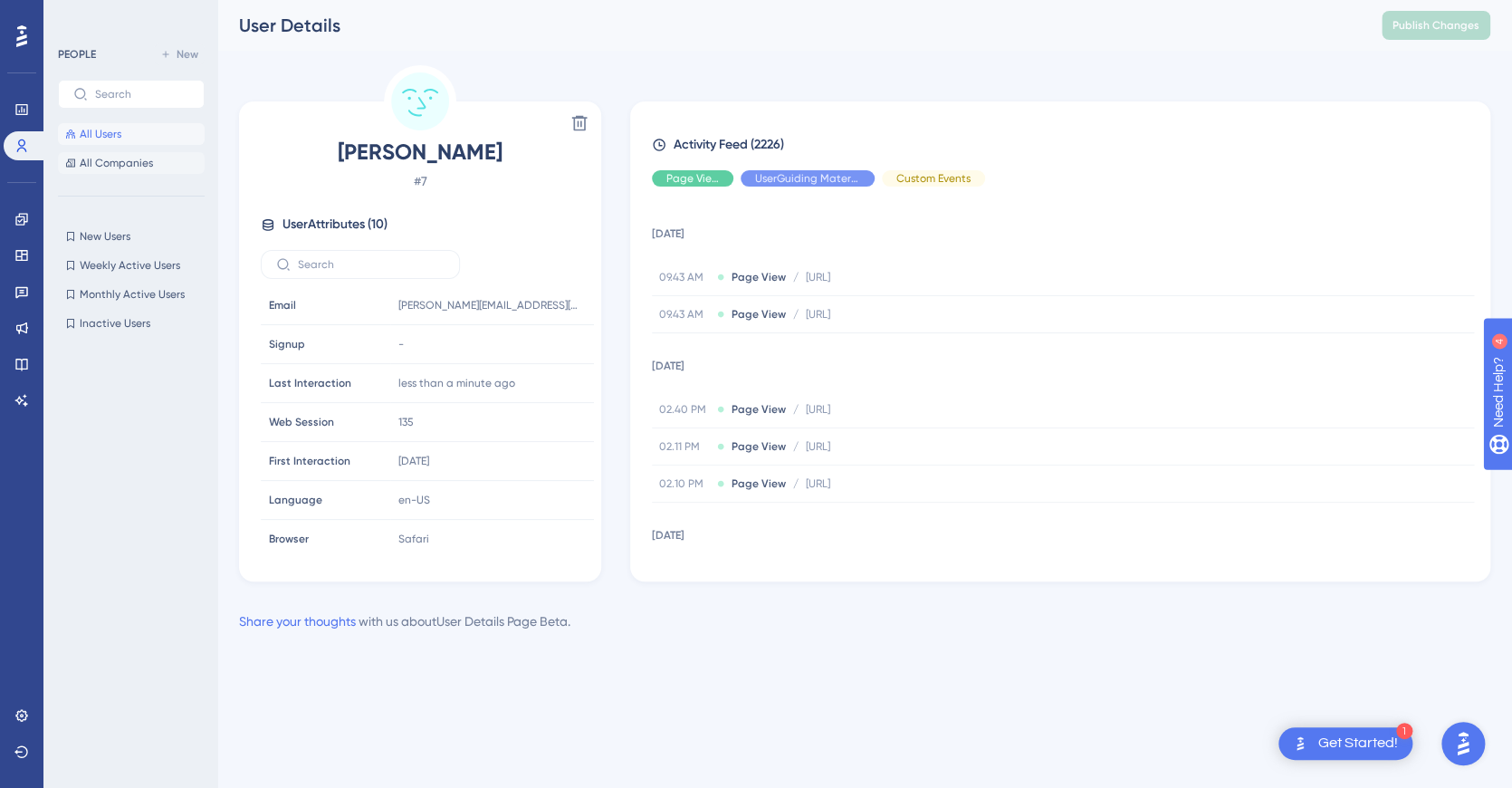
click at [107, 159] on span "All Companies" at bounding box center [117, 163] width 73 height 15
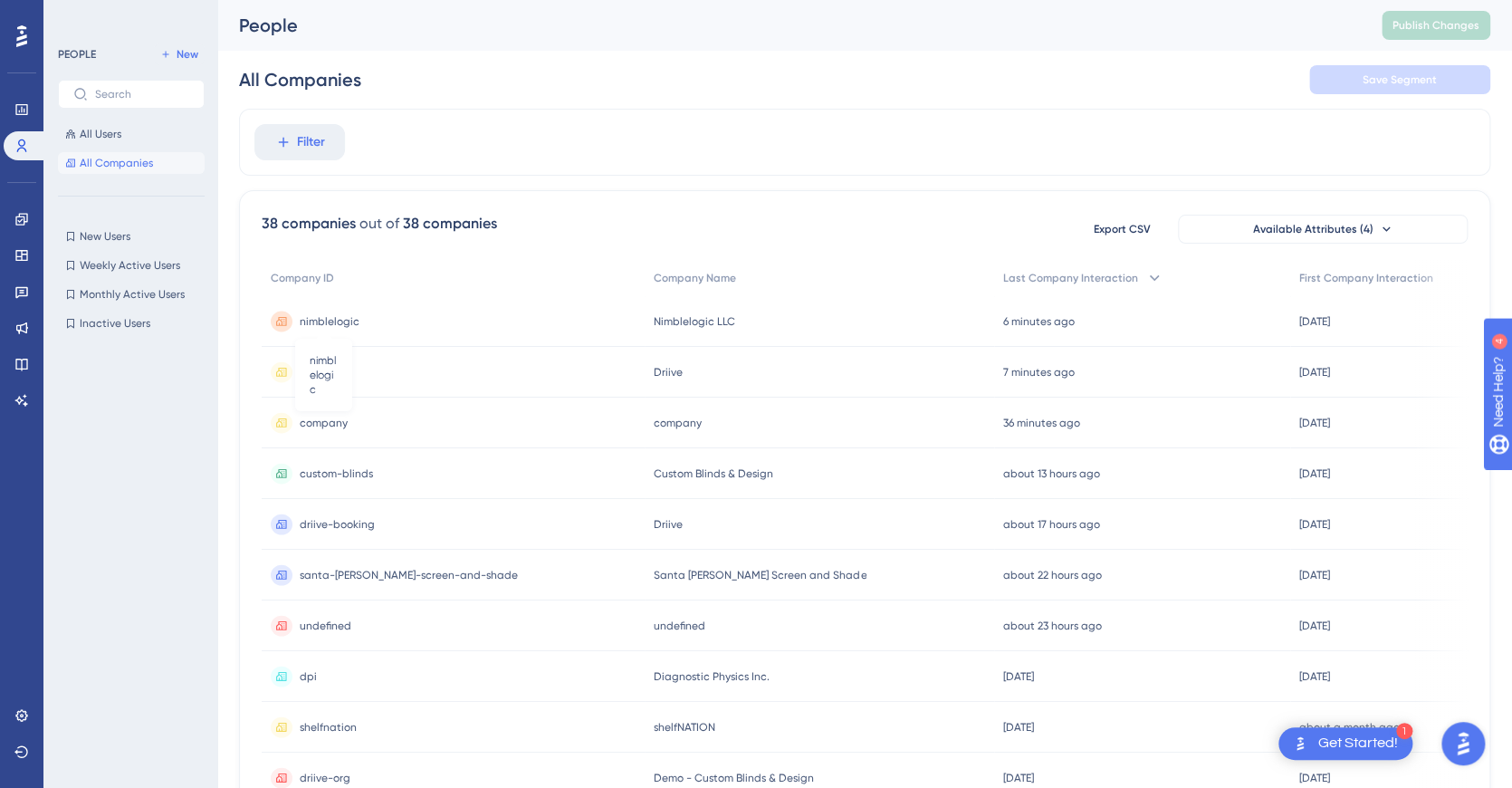
click at [336, 317] on span "nimblelogic" at bounding box center [329, 321] width 60 height 15
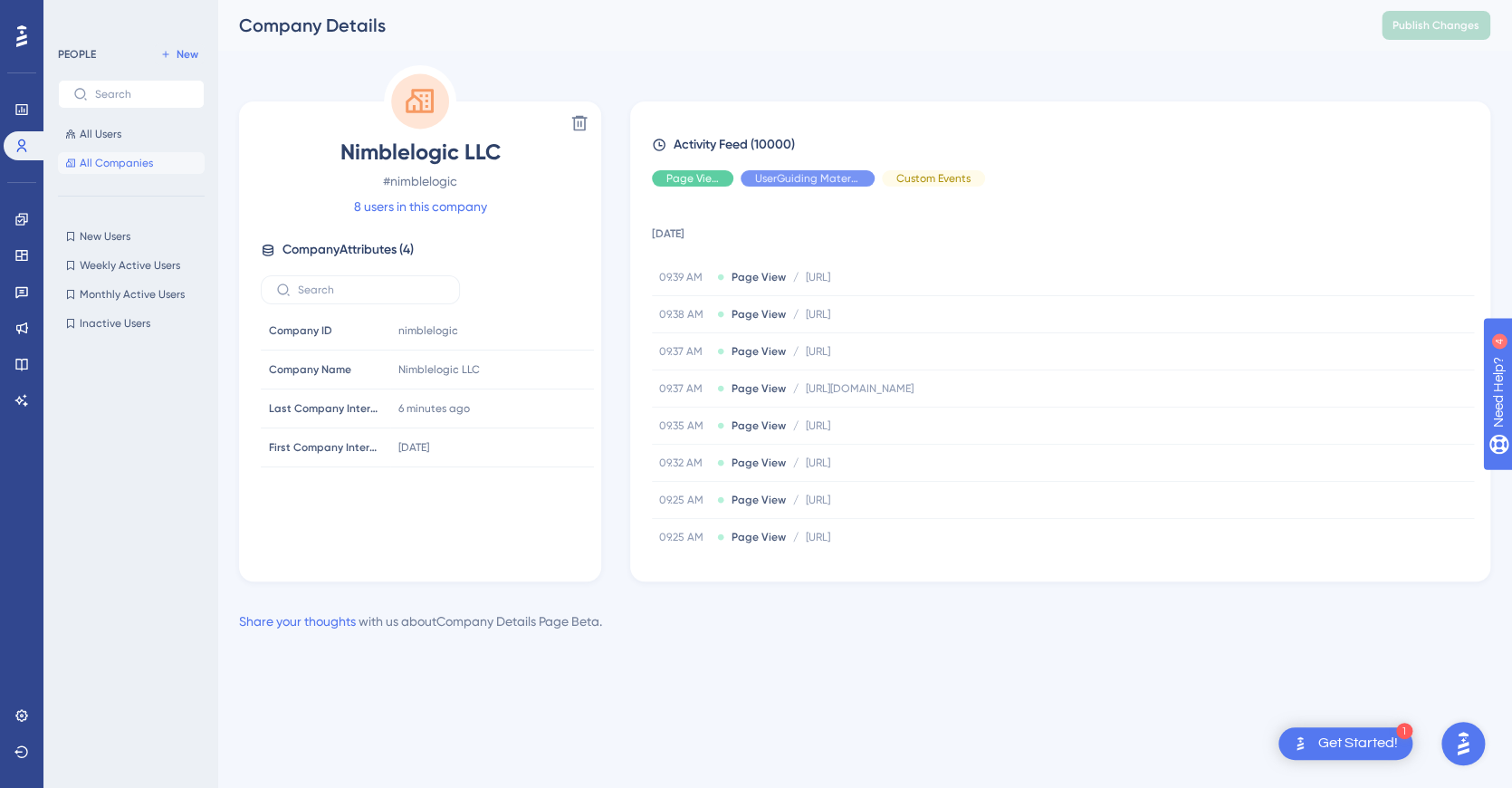
click at [123, 165] on span "All Companies" at bounding box center [117, 163] width 73 height 15
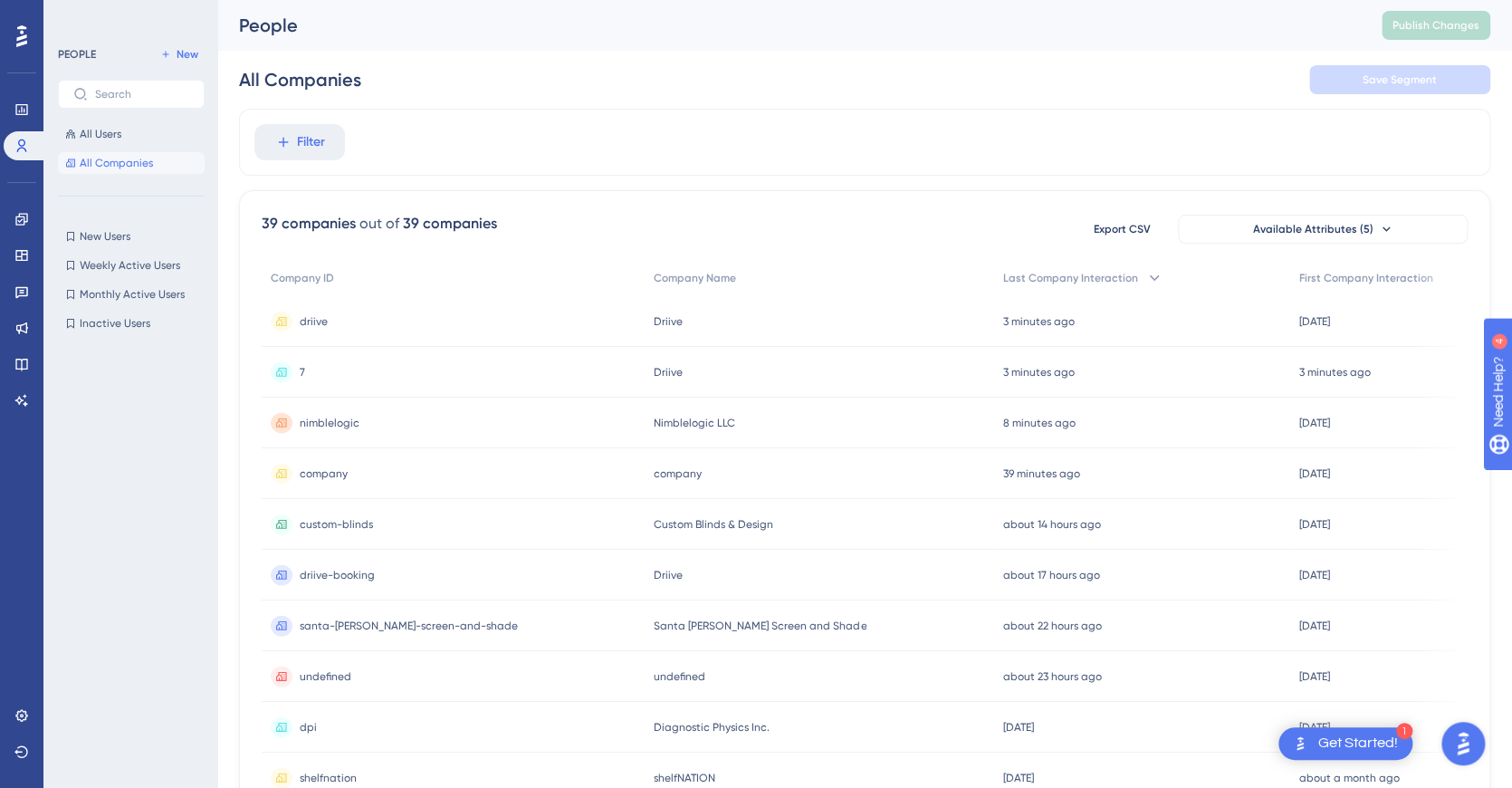
click at [423, 316] on div "driive driive" at bounding box center [453, 321] width 383 height 51
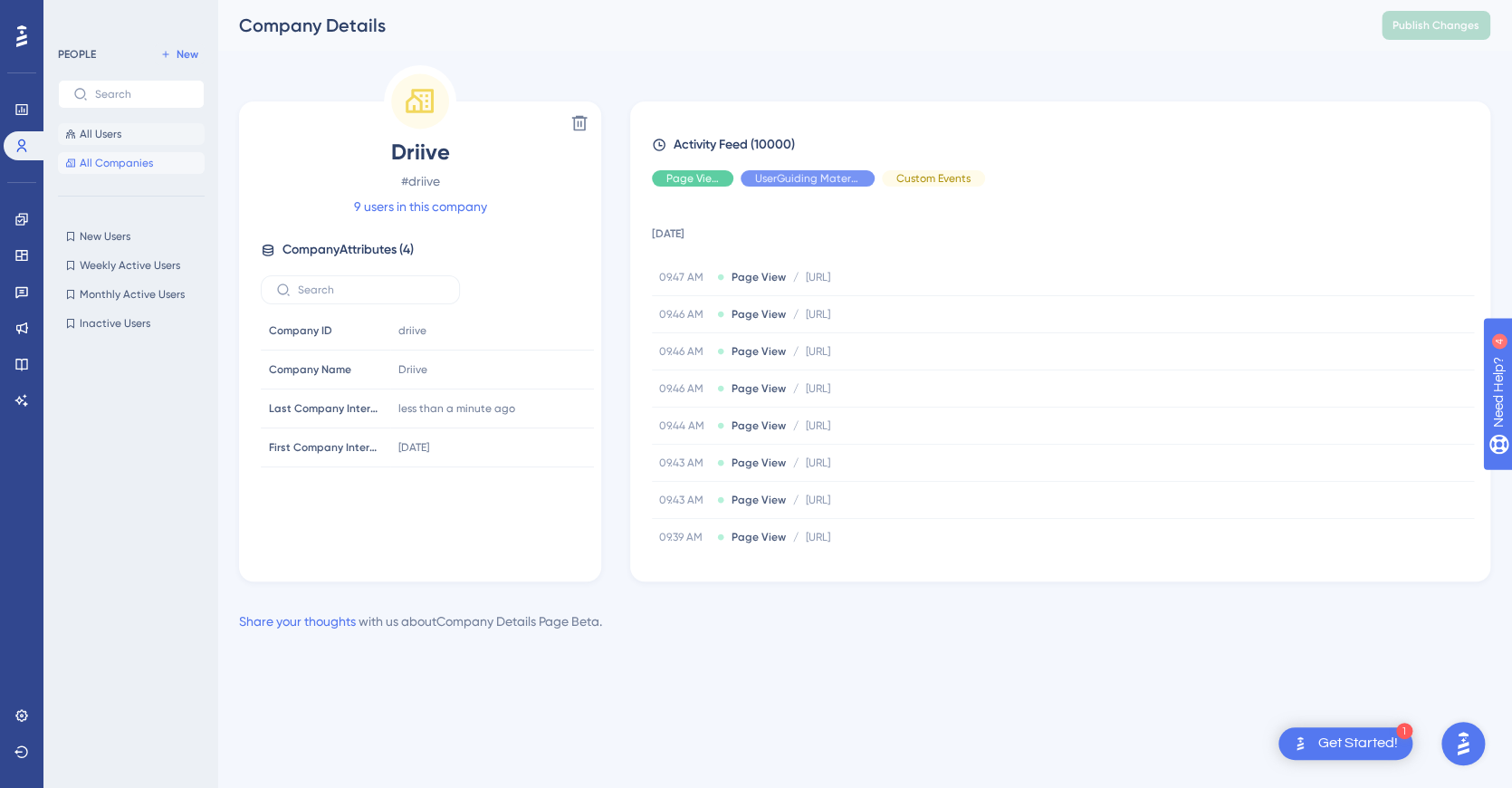
click at [104, 132] on span "All Users" at bounding box center [100, 134] width 41 height 15
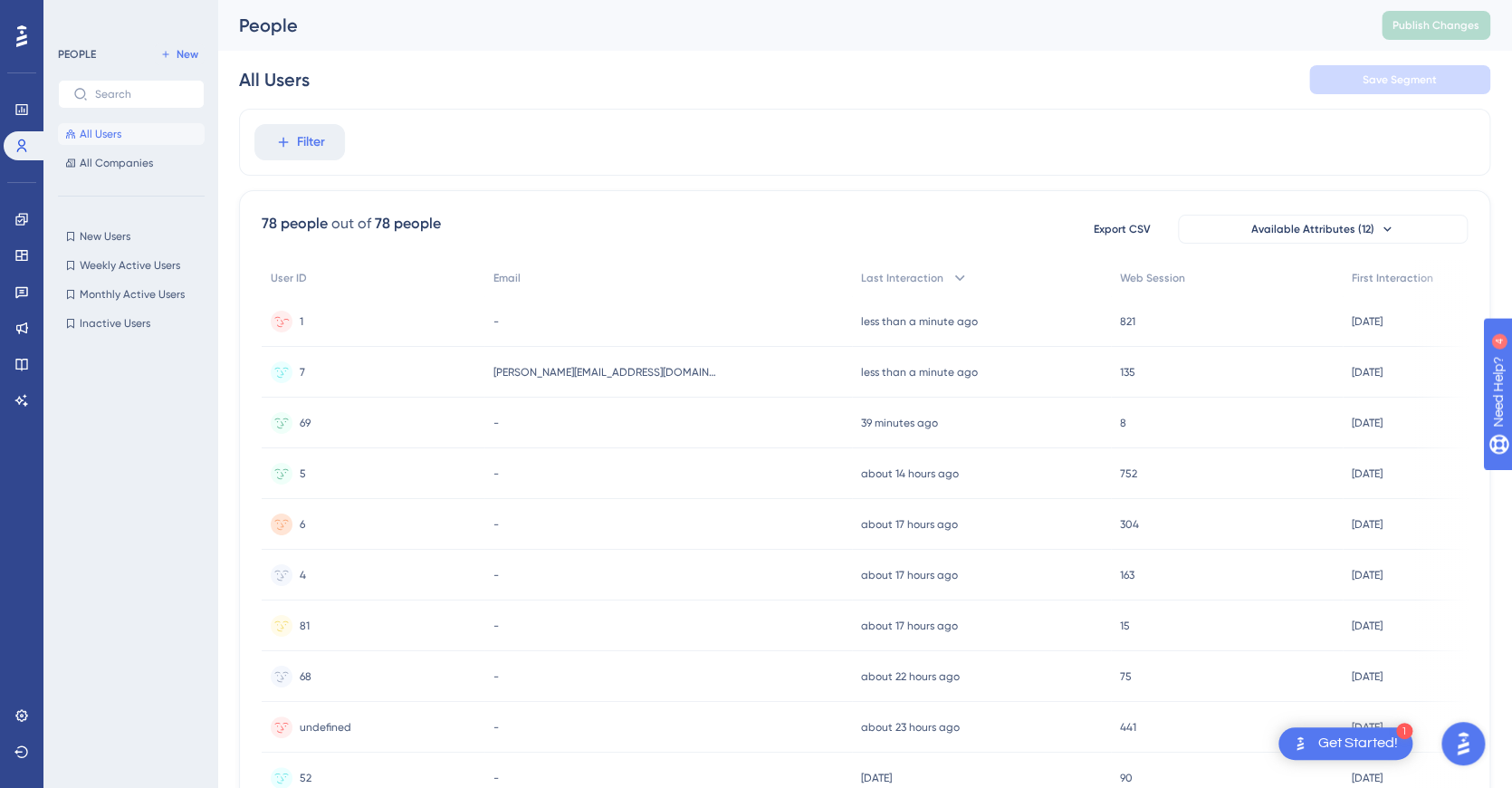
click at [332, 322] on div "1 1" at bounding box center [373, 321] width 223 height 51
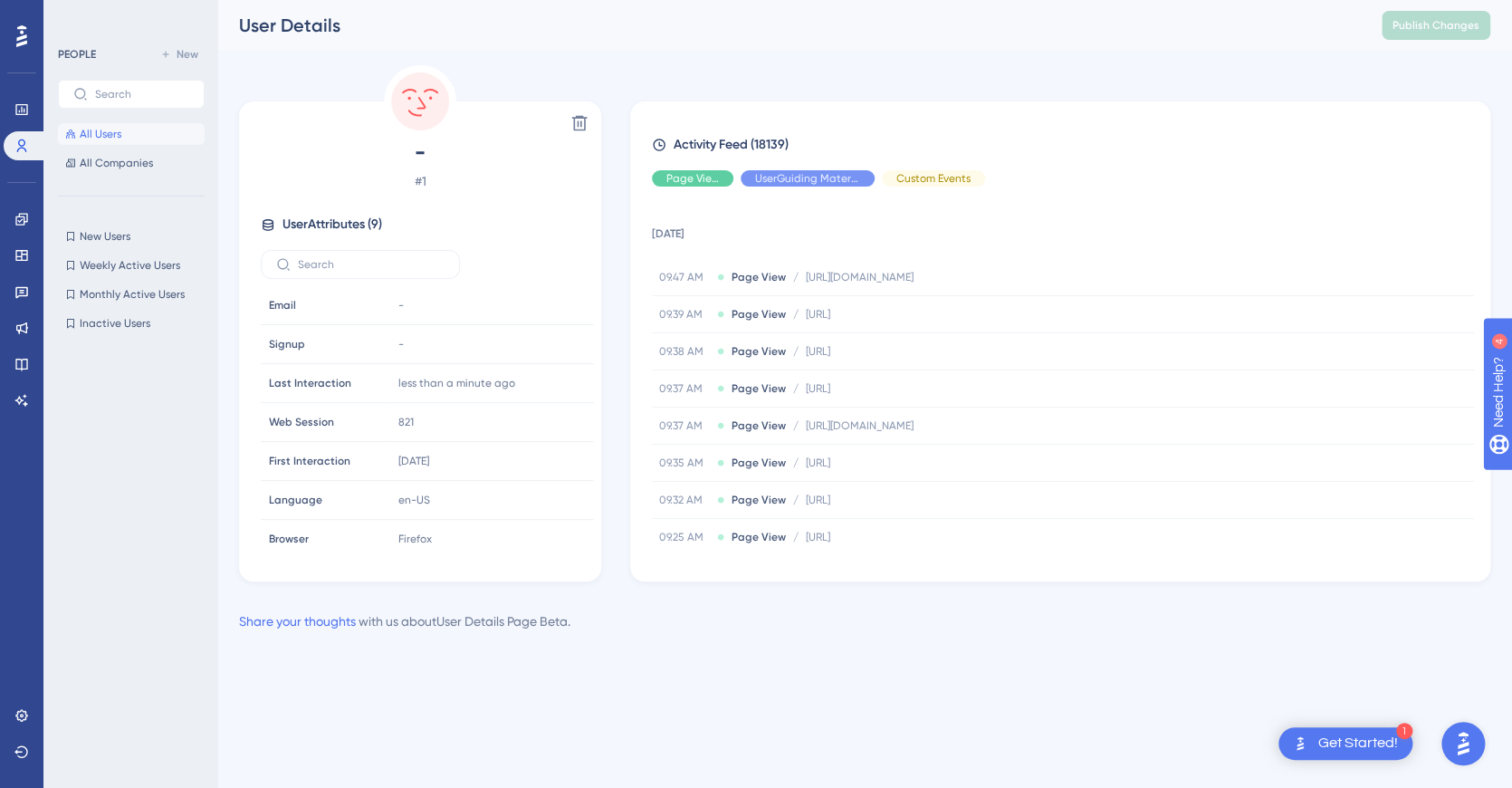
click at [87, 134] on span "All Users" at bounding box center [100, 134] width 41 height 15
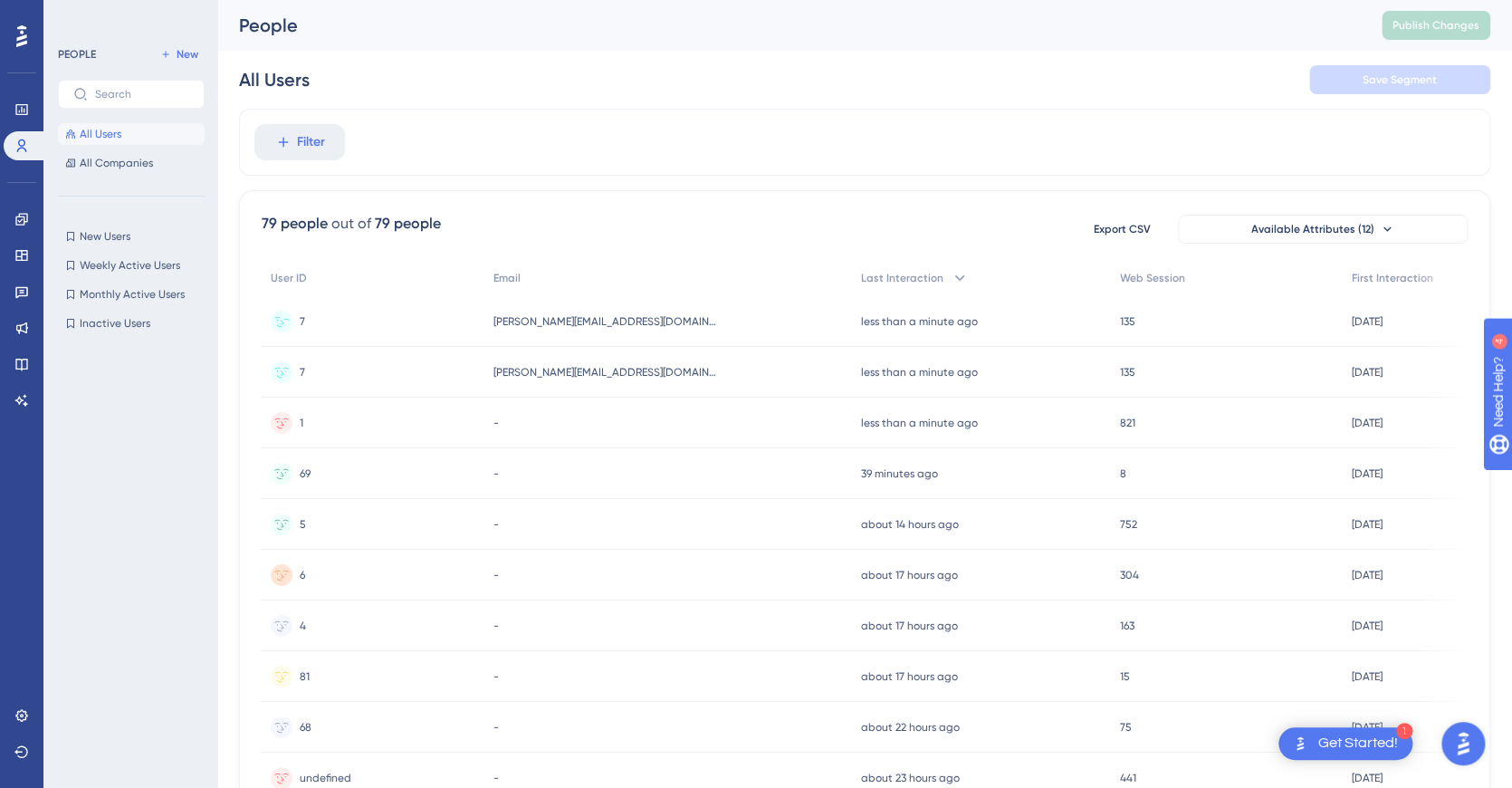
click at [335, 330] on div "7 7" at bounding box center [373, 321] width 223 height 51
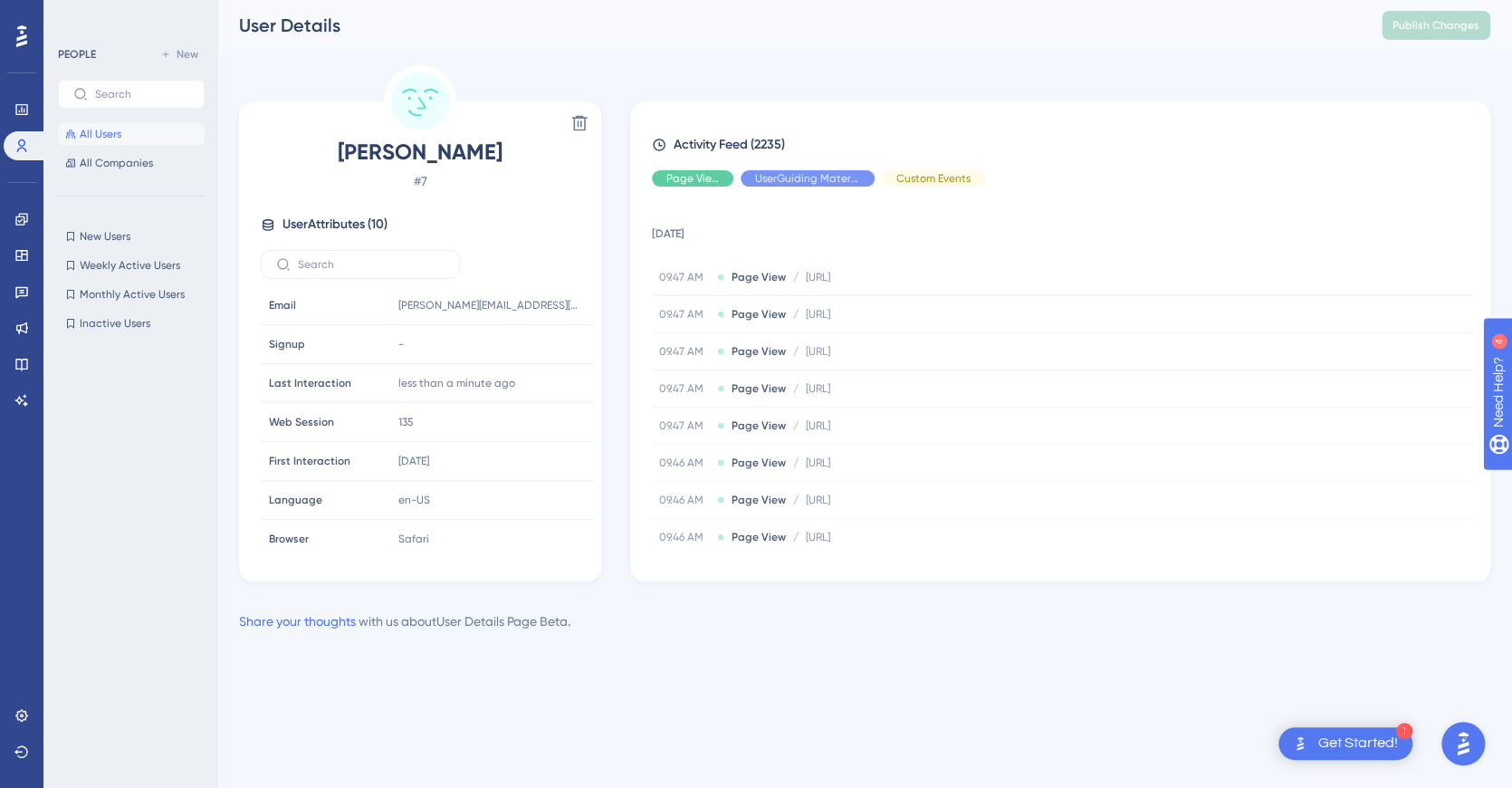
click at [99, 138] on span "All Users" at bounding box center [100, 134] width 41 height 15
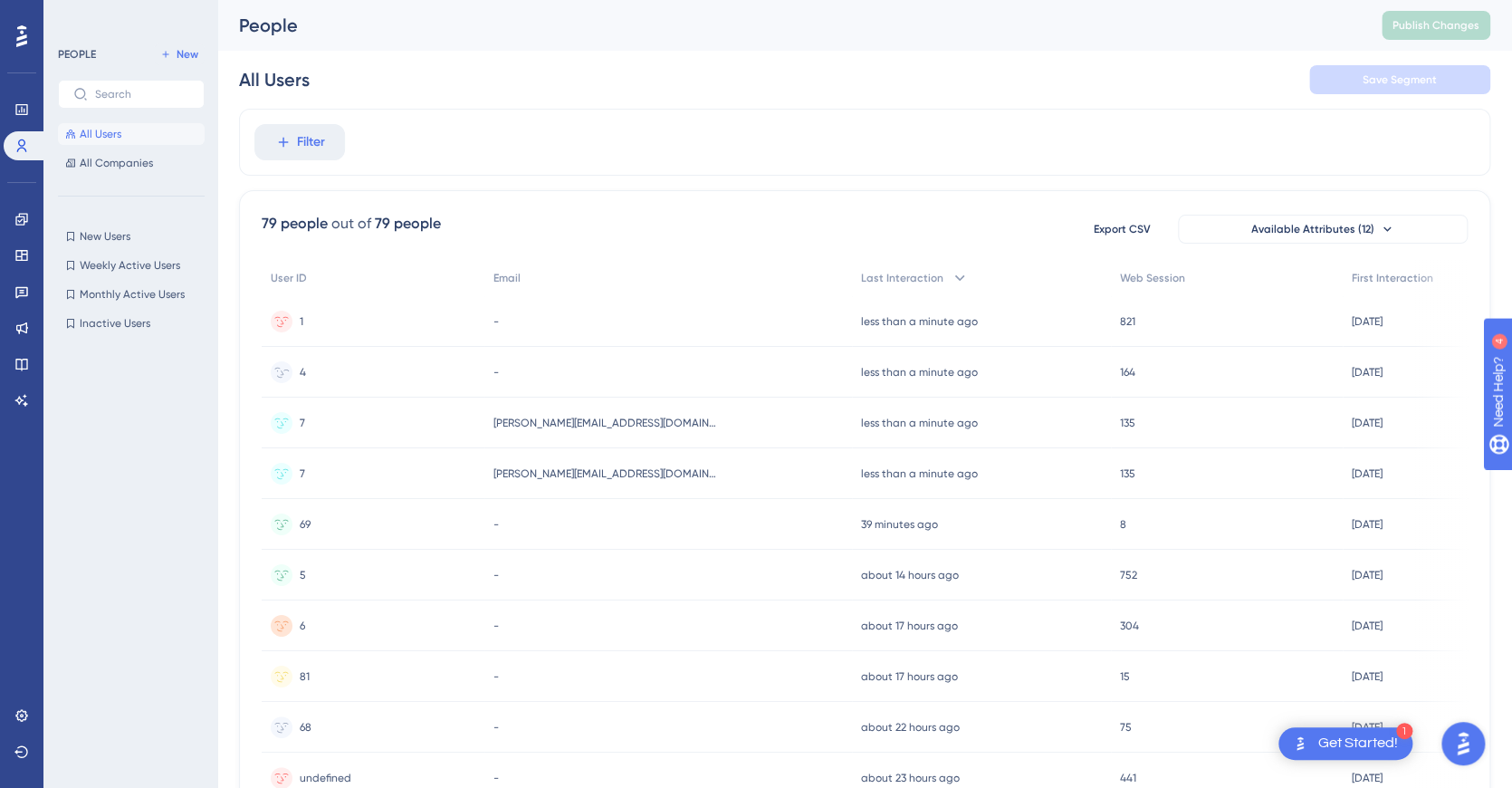
click at [640, 382] on div "-" at bounding box center [668, 372] width 368 height 51
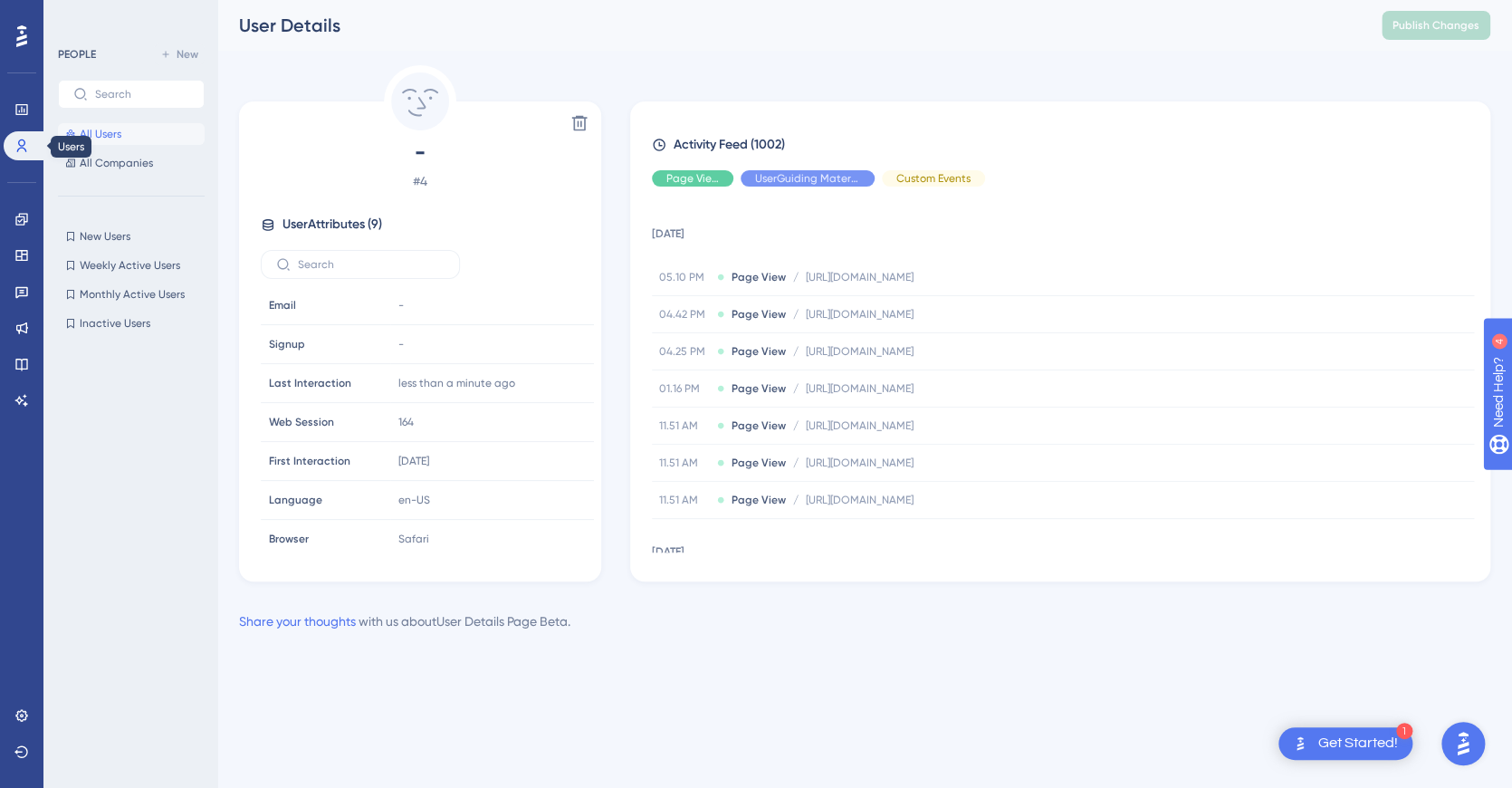
click at [0, 0] on icon at bounding box center [0, 0] width 0 height 0
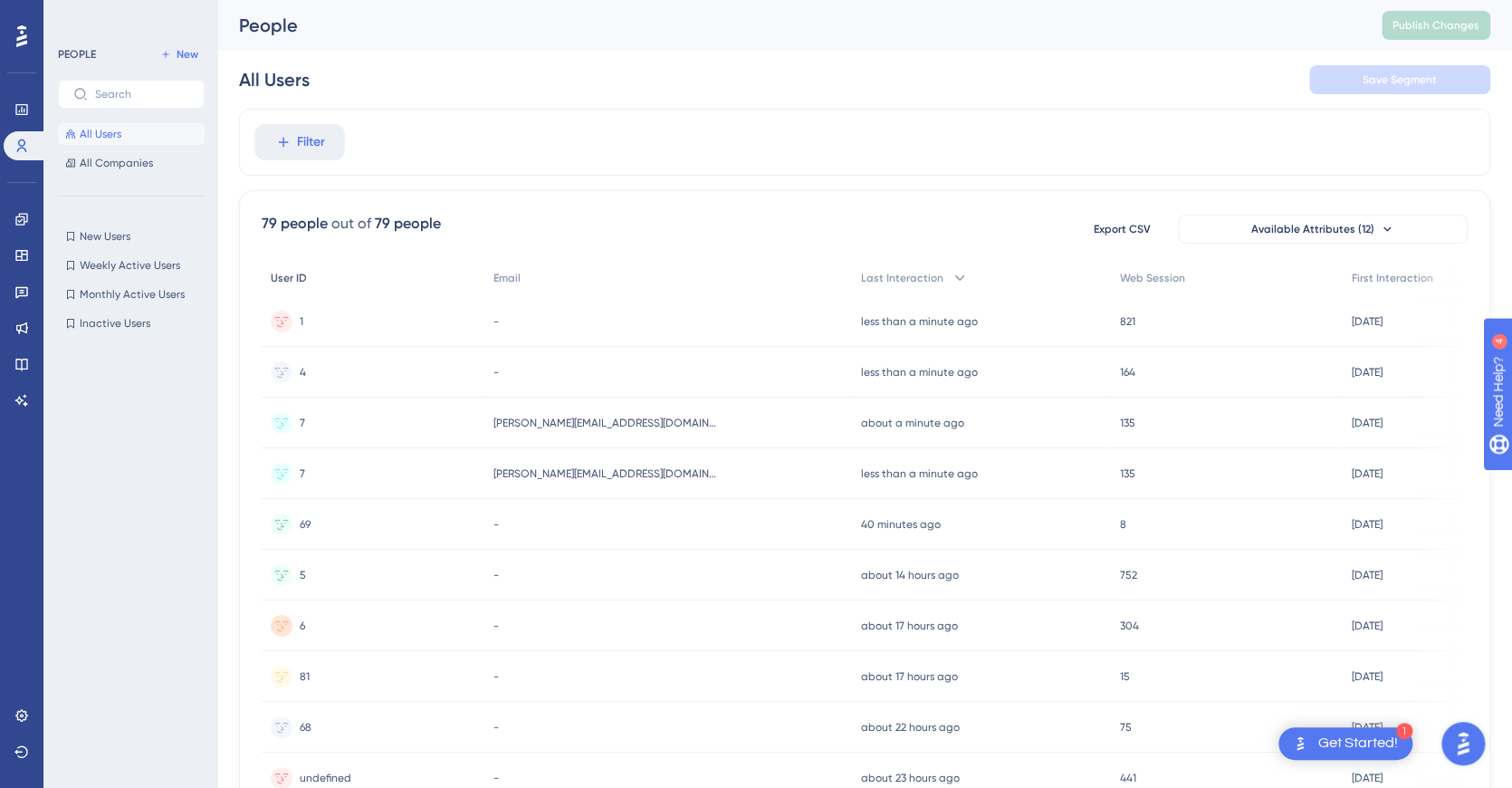
click at [355, 276] on div "User ID" at bounding box center [373, 278] width 223 height 37
click at [427, 416] on div "7 7" at bounding box center [373, 422] width 223 height 51
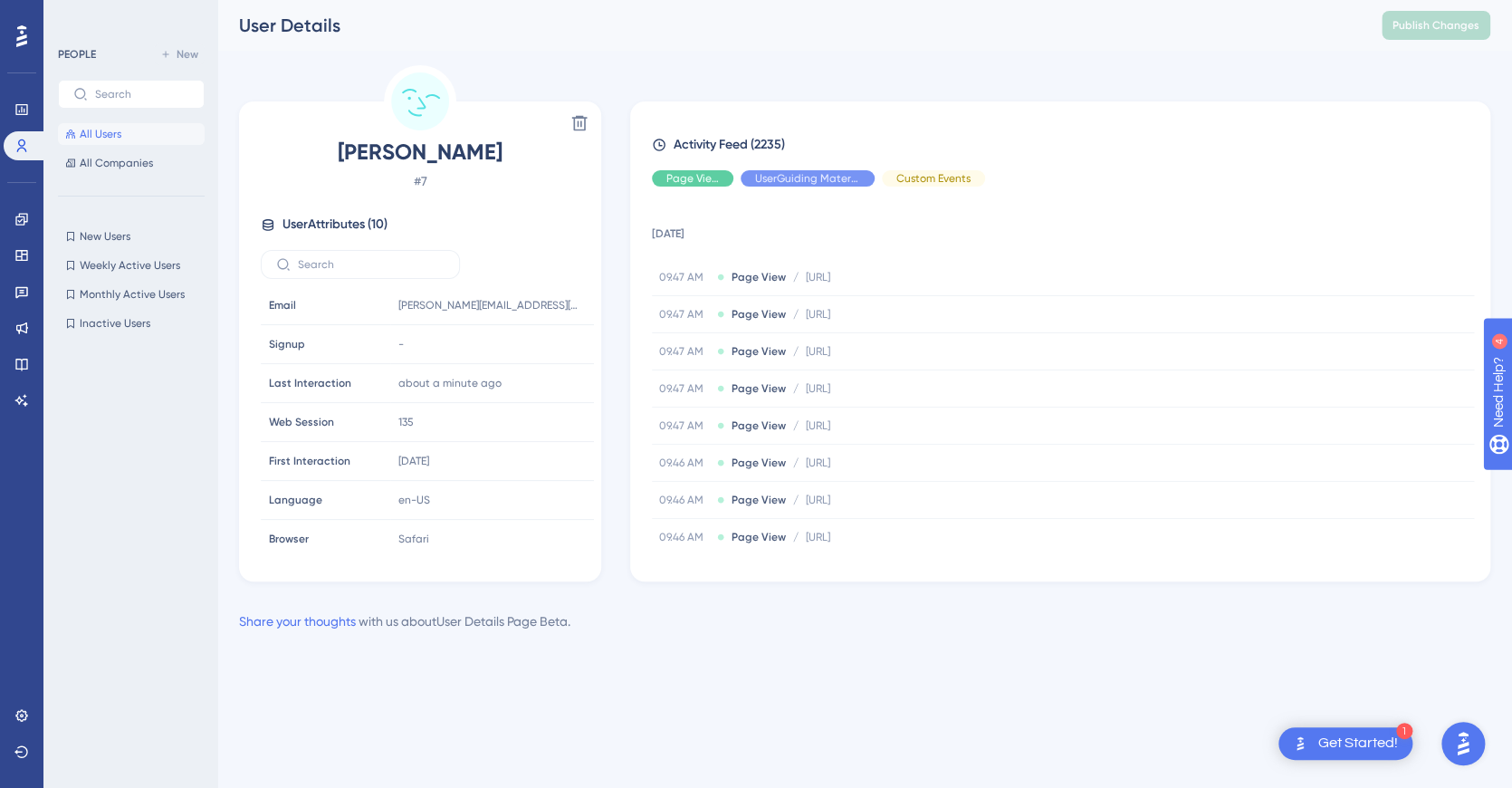
click at [422, 176] on span "# 7" at bounding box center [420, 181] width 319 height 22
click at [115, 133] on span "All Users" at bounding box center [100, 134] width 41 height 15
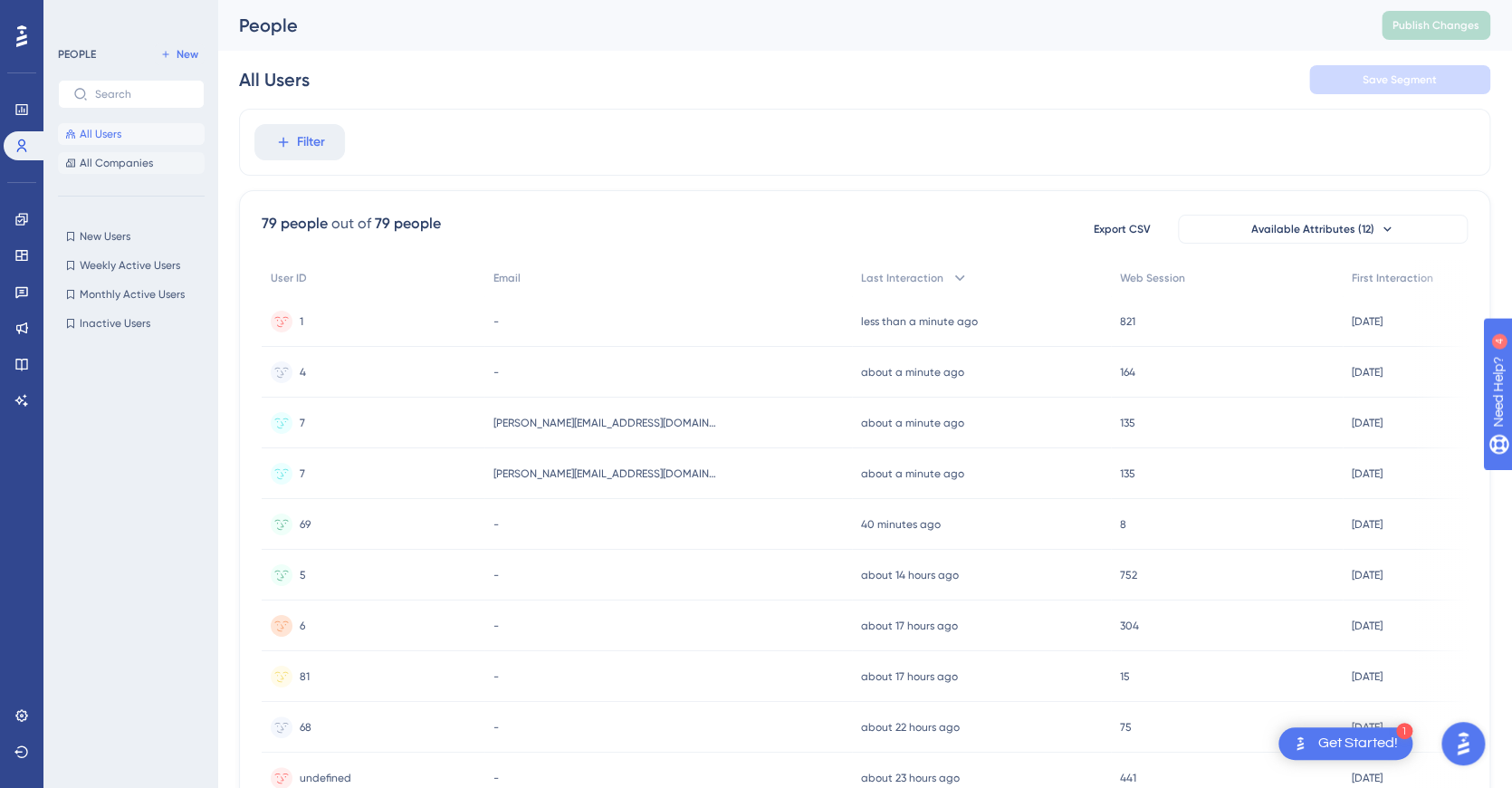
click at [123, 163] on span "All Companies" at bounding box center [117, 163] width 73 height 15
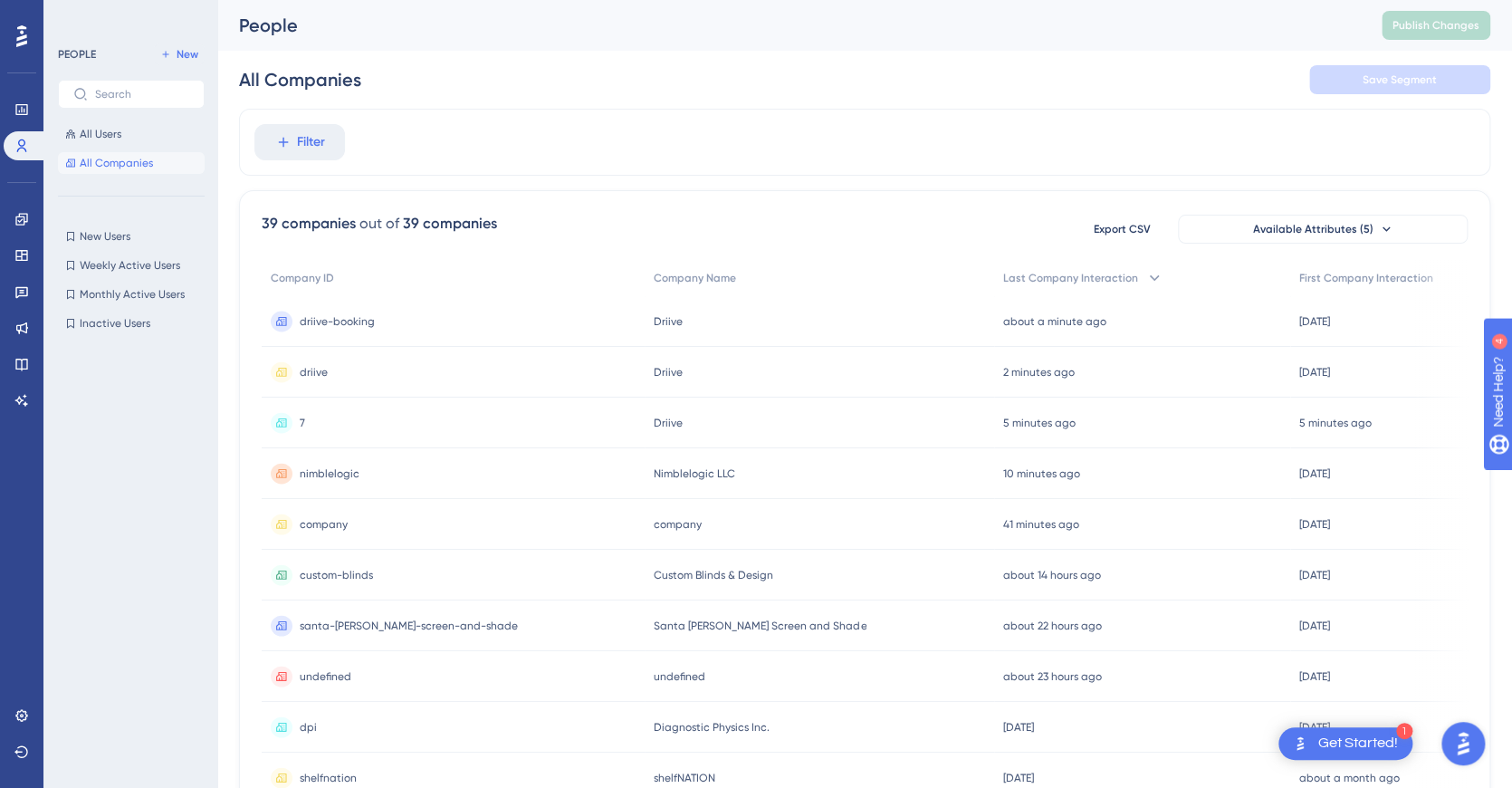
click at [324, 325] on span "driive-booking" at bounding box center [337, 321] width 75 height 15
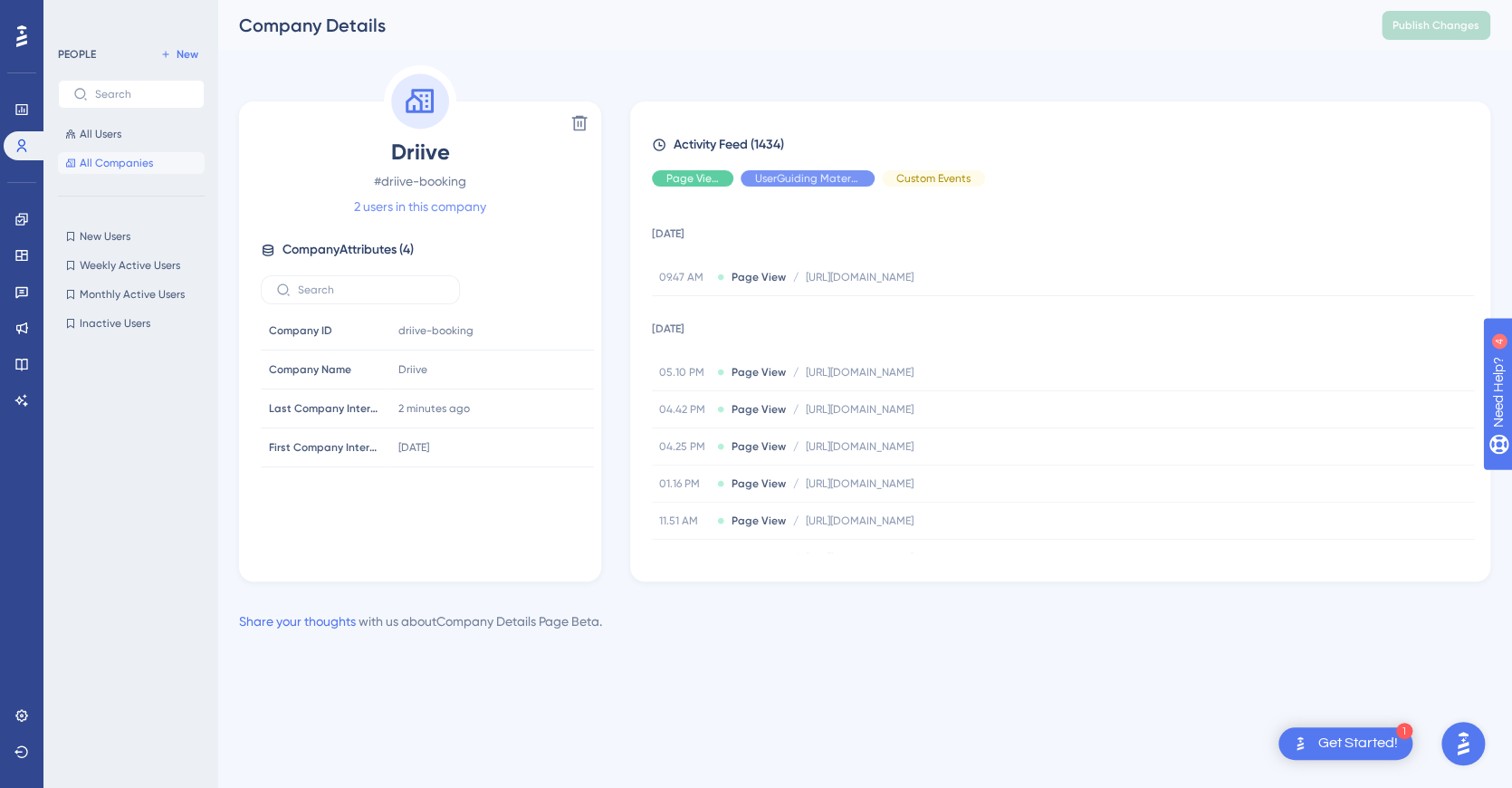
click at [454, 204] on link "2 users in this company" at bounding box center [420, 207] width 132 height 22
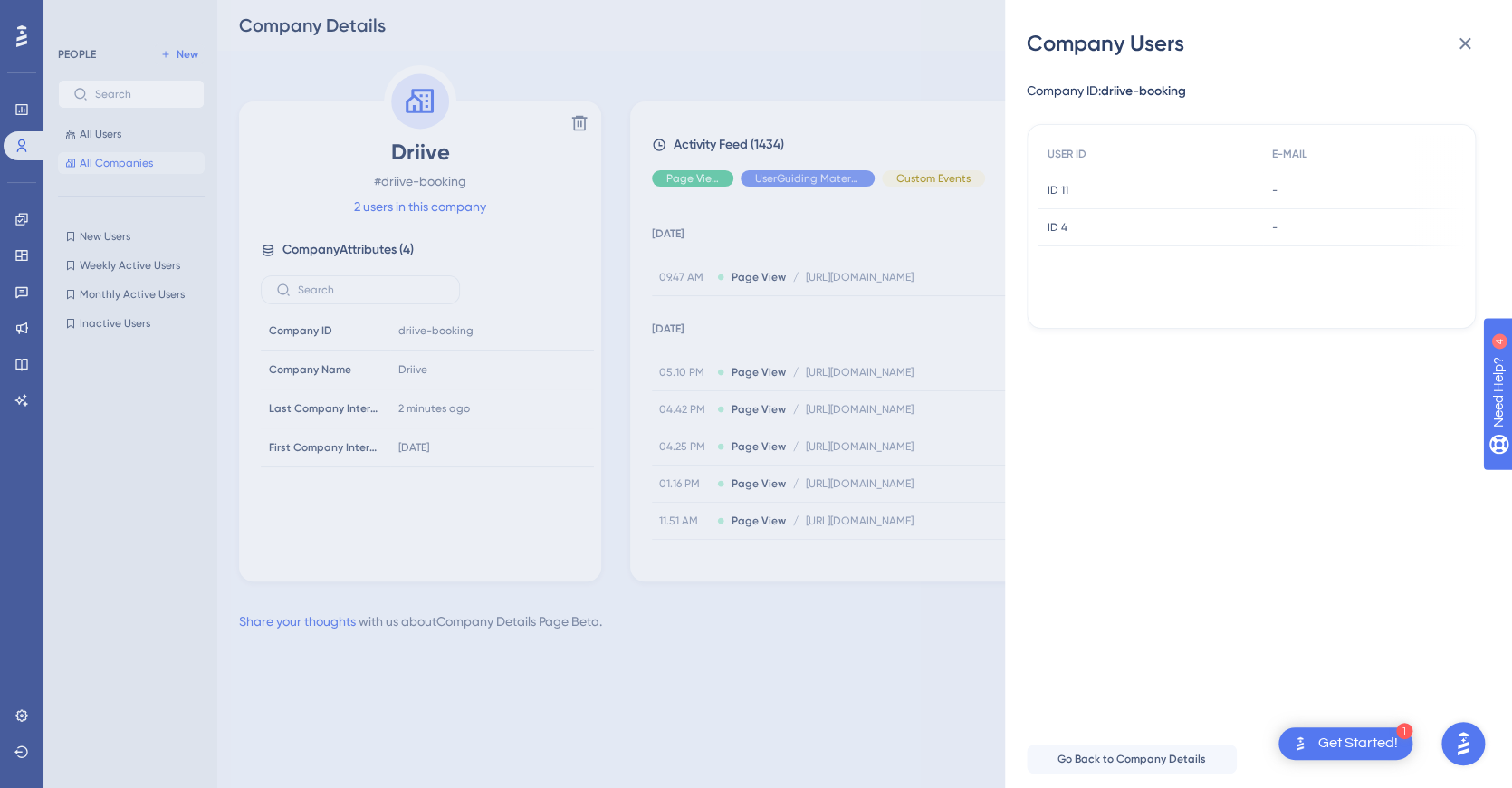
click at [1080, 195] on div "ID 11 ID 11" at bounding box center [1151, 190] width 224 height 37
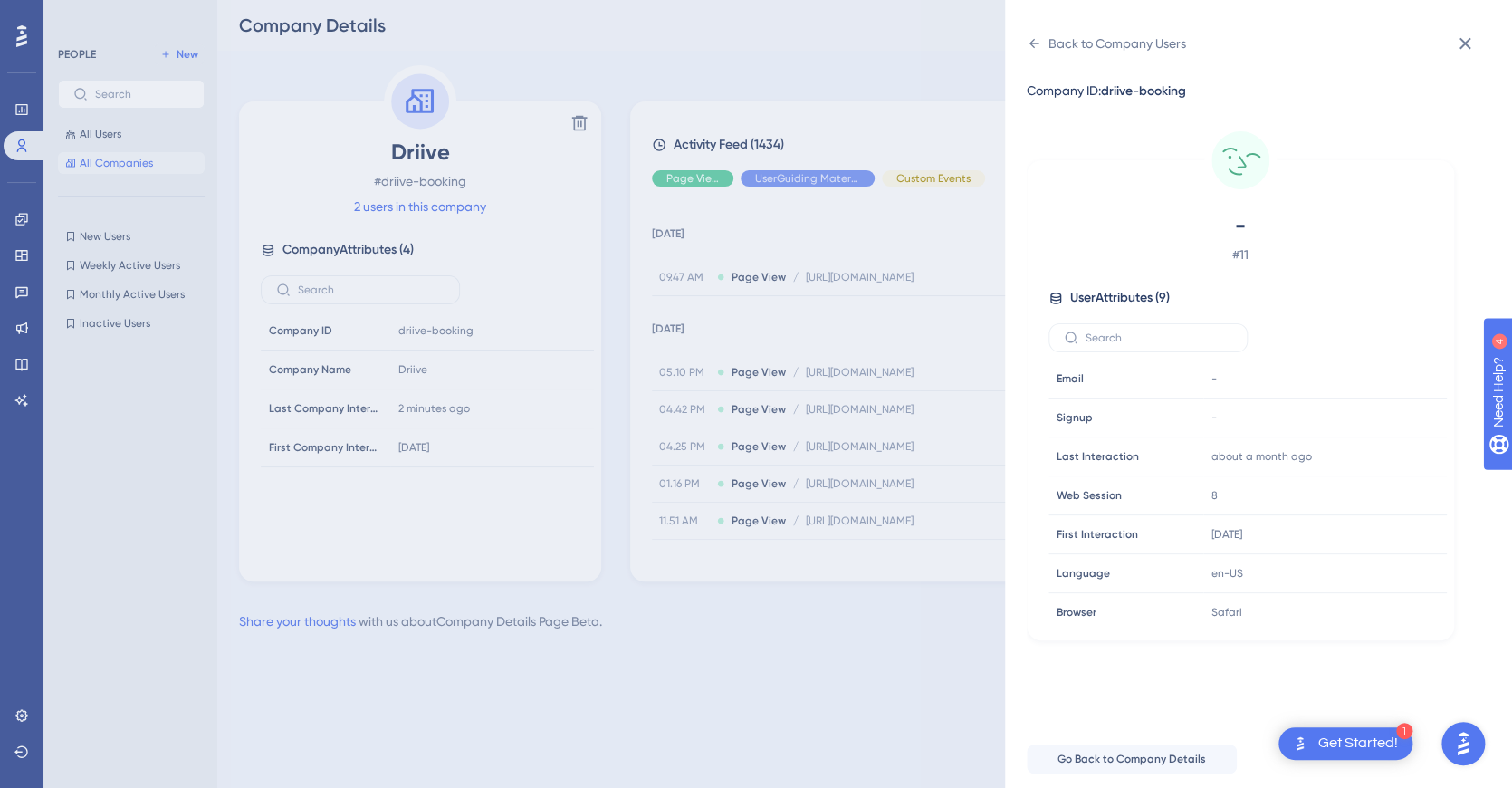
click at [1062, 231] on div "- # 11" at bounding box center [1241, 238] width 384 height 54
click at [1461, 38] on icon at bounding box center [1465, 43] width 22 height 22
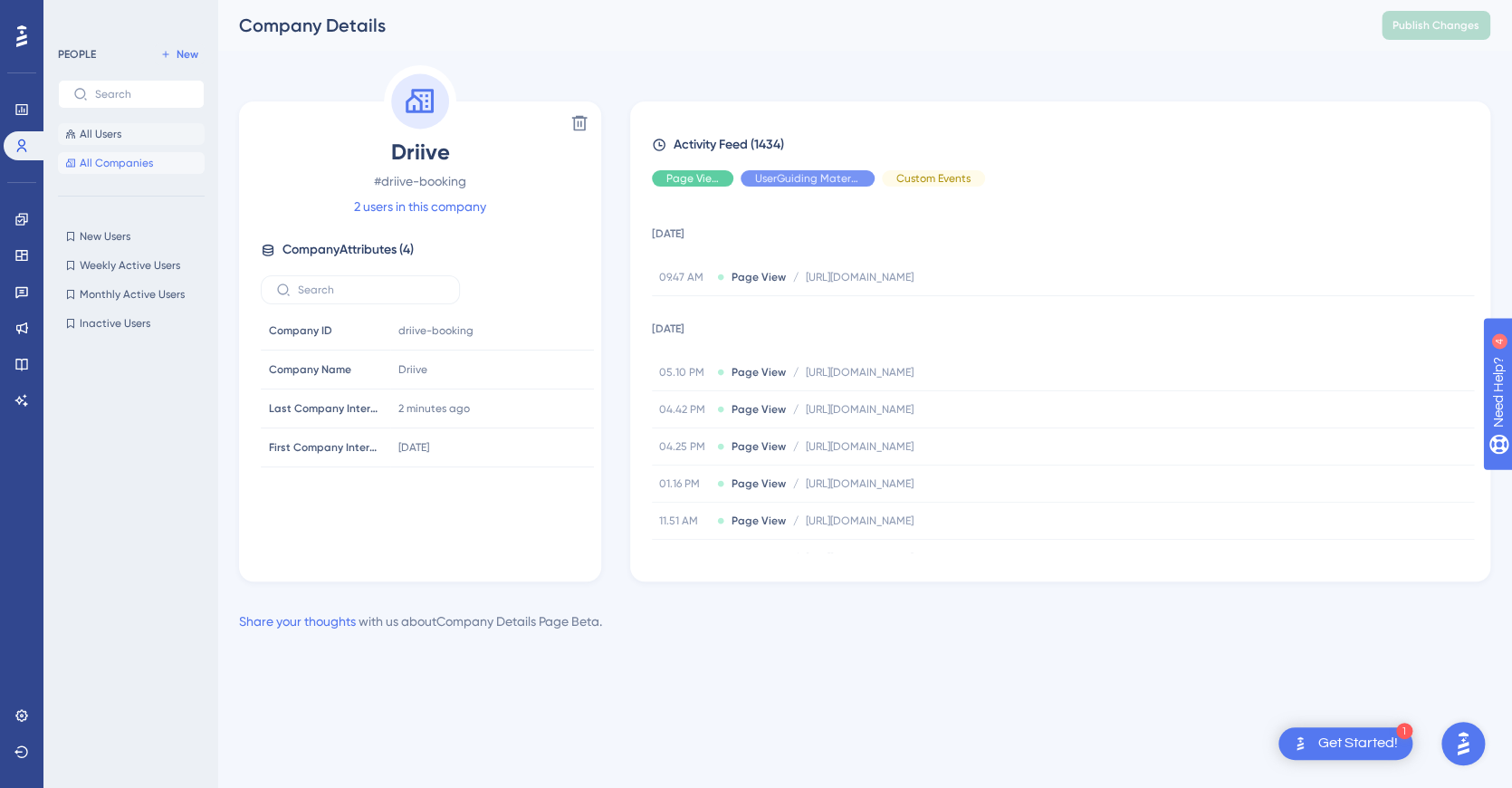
click at [96, 137] on span "All Users" at bounding box center [100, 134] width 41 height 15
